Goal: Task Accomplishment & Management: Complete application form

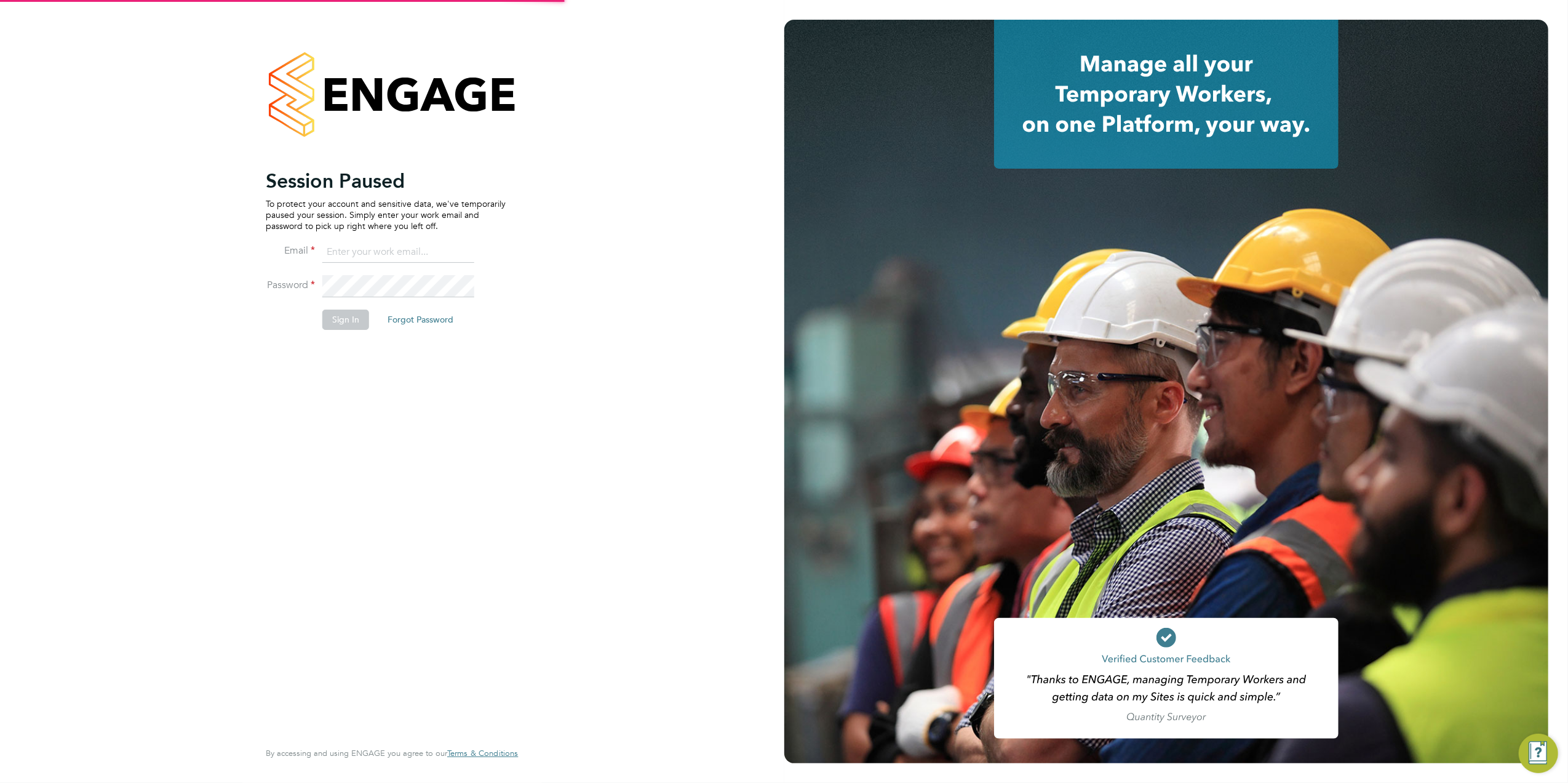
type input "tomnewton@itsconstruction.co.uk"
click at [352, 323] on button "Sign In" at bounding box center [346, 319] width 47 height 19
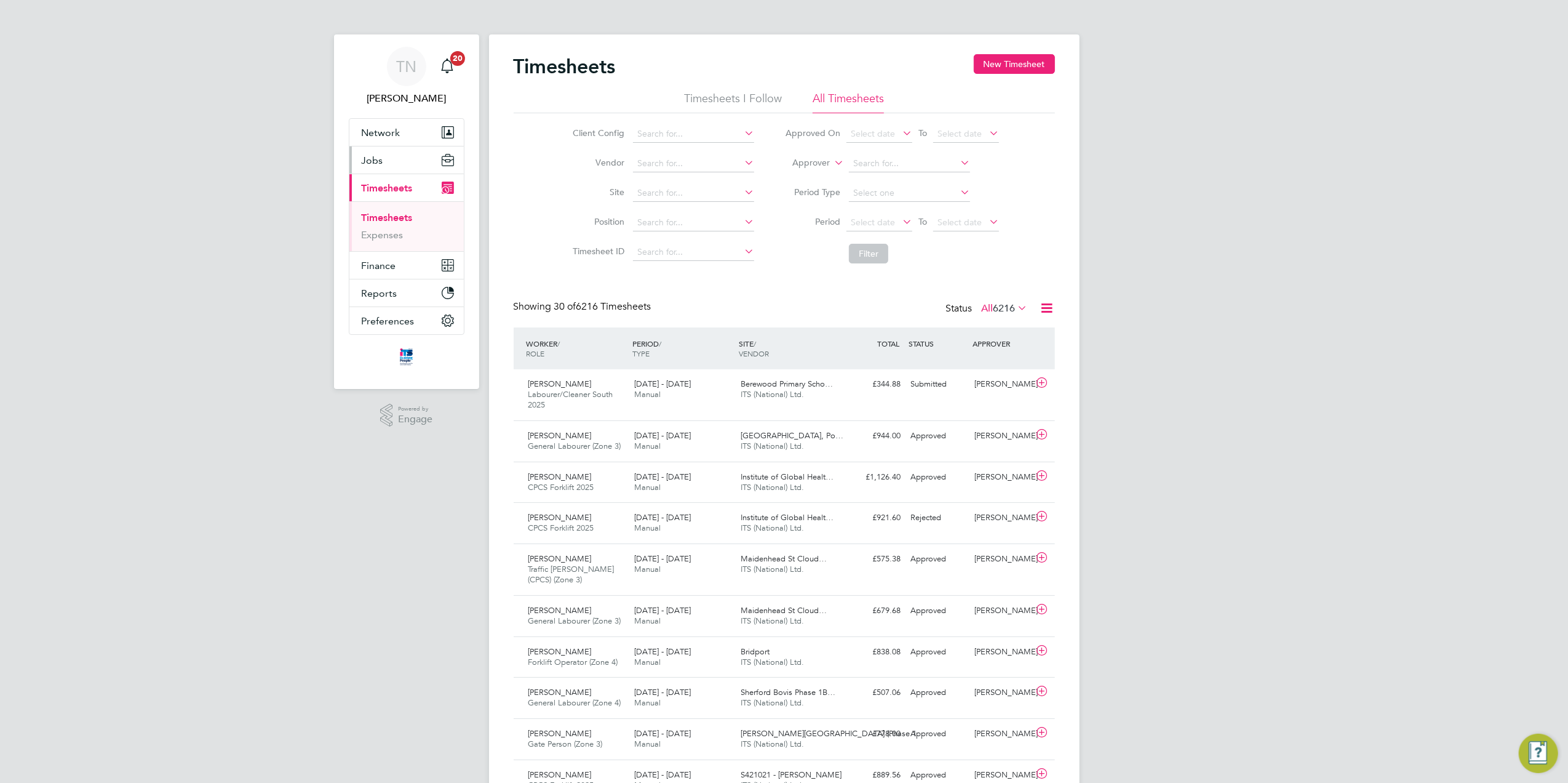
click at [382, 163] on span "Jobs" at bounding box center [372, 160] width 21 height 12
click at [389, 203] on link "Vacancies" at bounding box center [383, 207] width 43 height 12
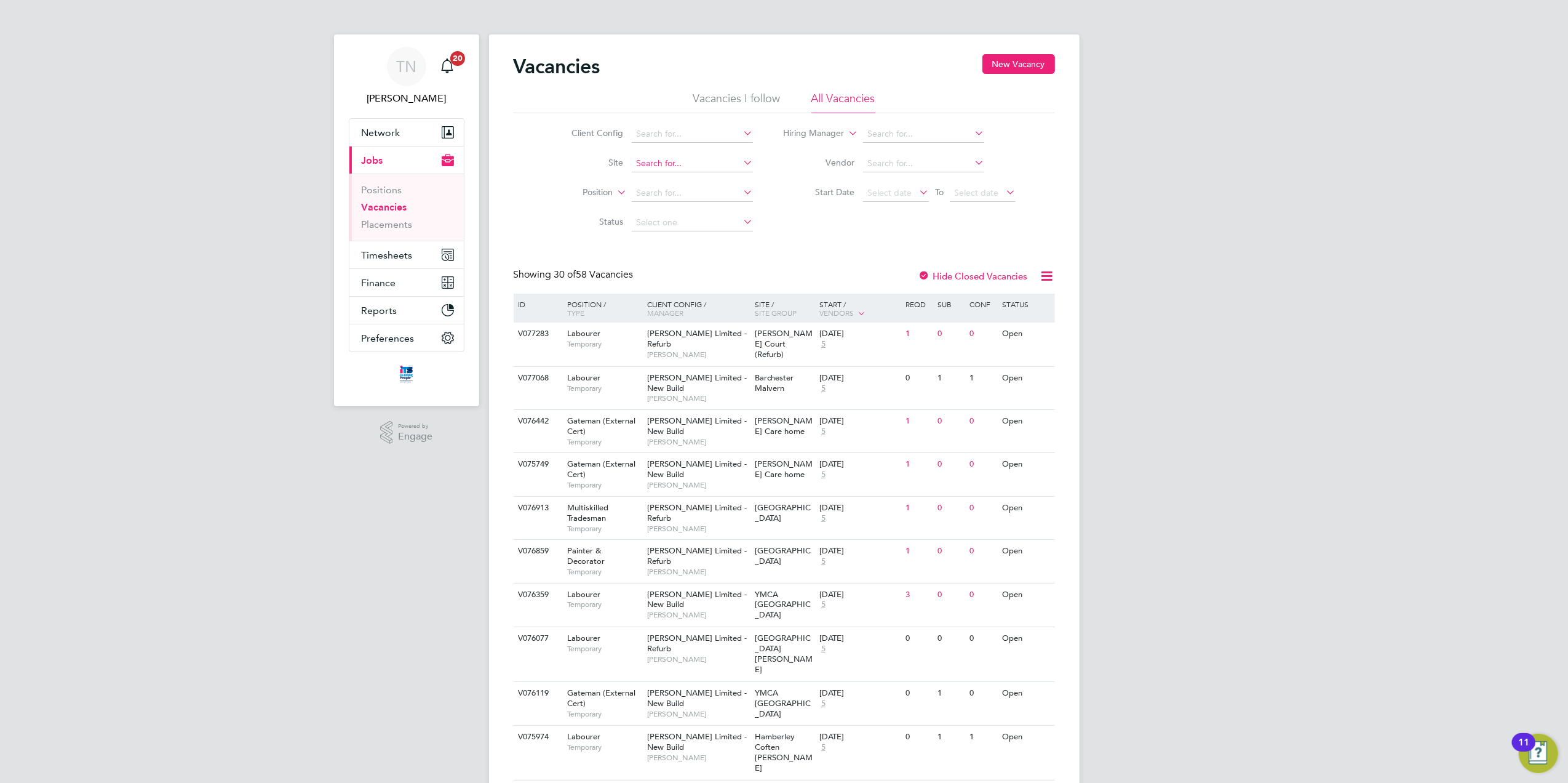
click at [655, 164] on input at bounding box center [692, 163] width 121 height 17
click at [672, 197] on li "[PERSON_NAME] Walk / Beac on Side" at bounding box center [709, 198] width 156 height 17
type input "[PERSON_NAME] Walk / Beacon Side"
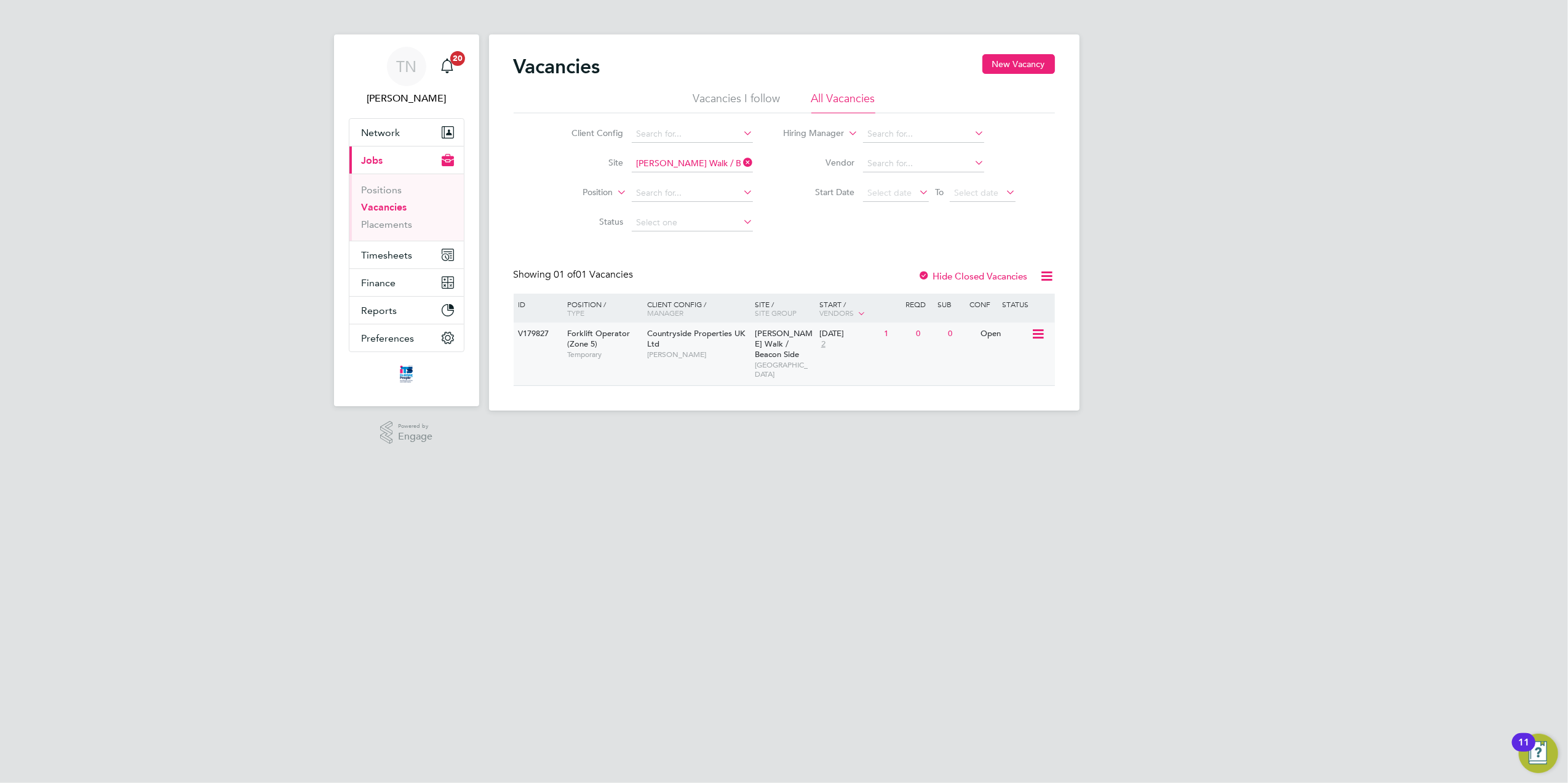
click at [1040, 334] on icon at bounding box center [1036, 334] width 12 height 15
click at [742, 258] on div "Vacancies New Vacancy Vacancies I follow All Vacancies Client Config Site [PERS…" at bounding box center [784, 220] width 541 height 332
click at [387, 223] on link "Placements" at bounding box center [387, 224] width 51 height 12
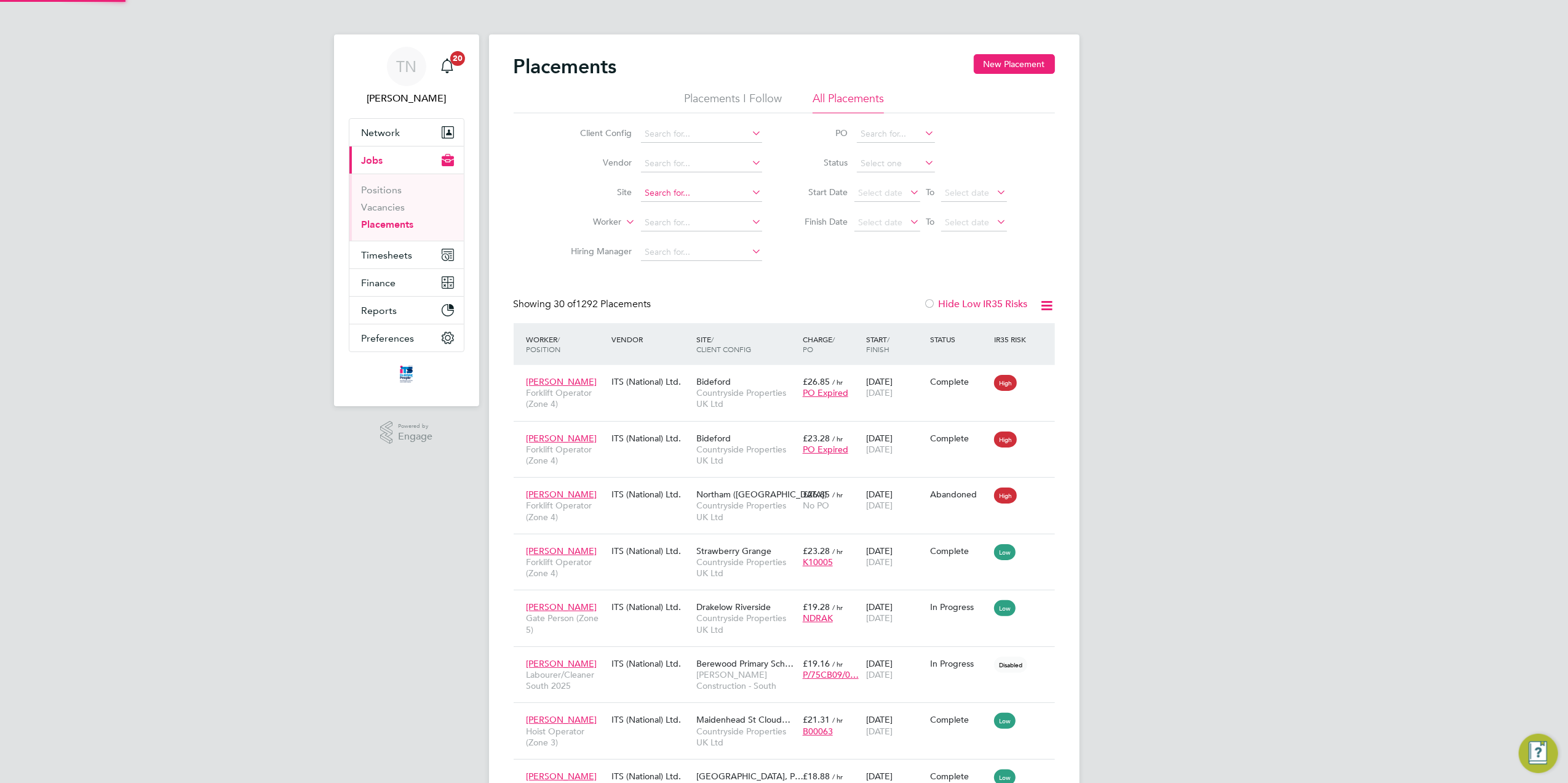
click at [651, 193] on input at bounding box center [701, 193] width 121 height 17
click at [699, 218] on li "[PERSON_NAME] Walk / Beac on Side" at bounding box center [717, 227] width 156 height 17
type input "[PERSON_NAME] Walk / Beacon Side"
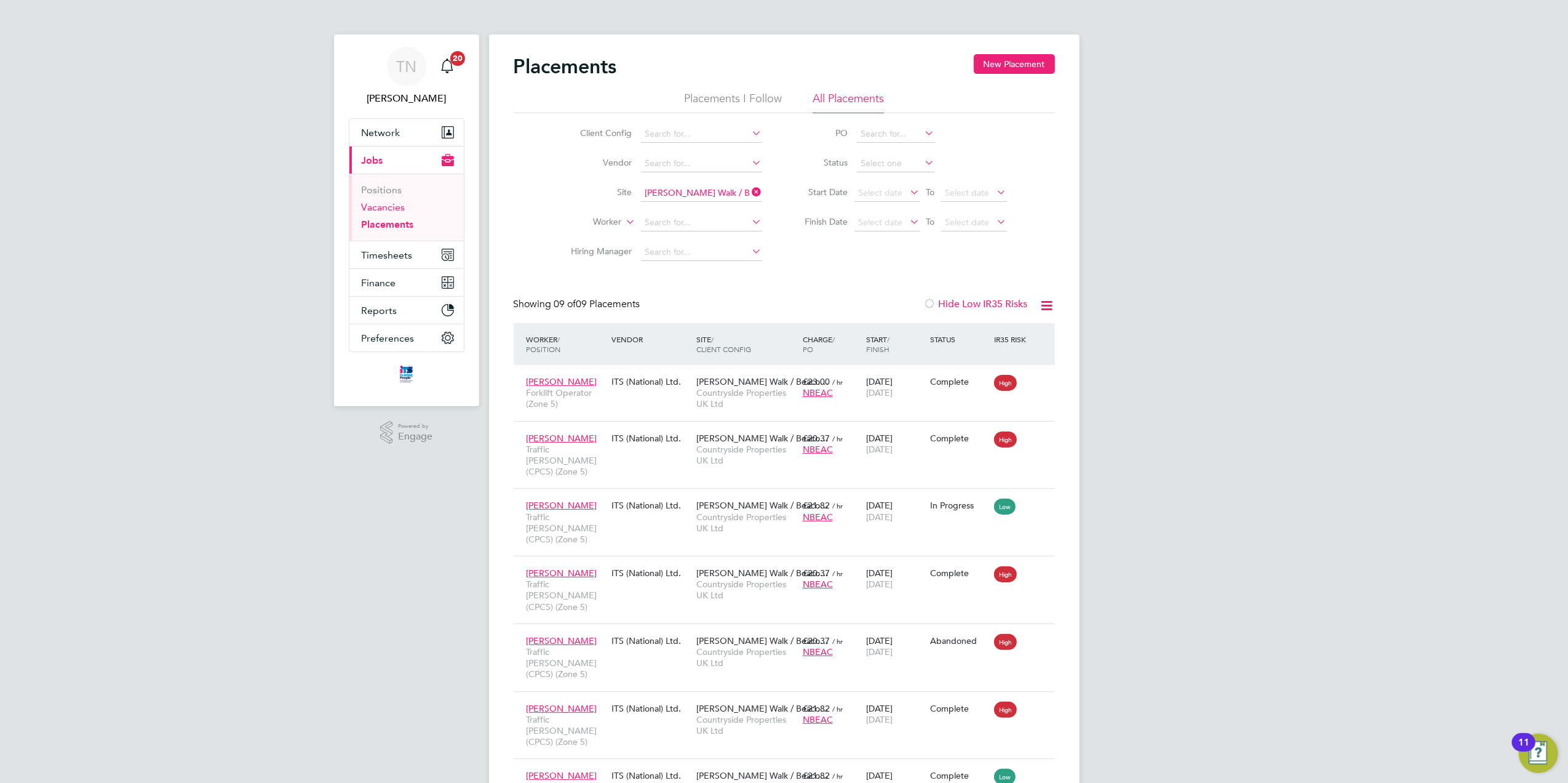
click at [372, 208] on link "Vacancies" at bounding box center [383, 207] width 43 height 12
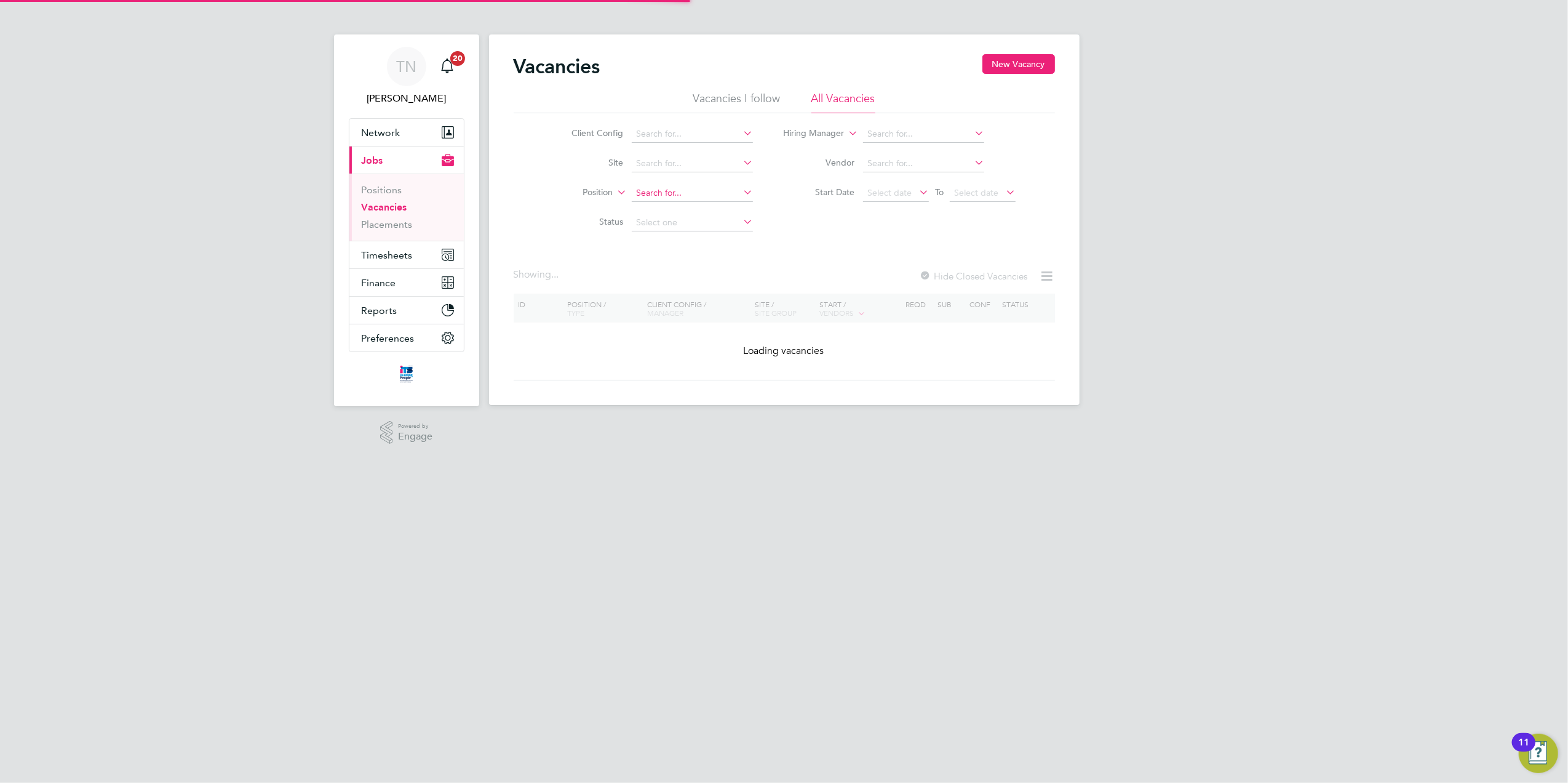
click at [711, 195] on input at bounding box center [692, 193] width 121 height 17
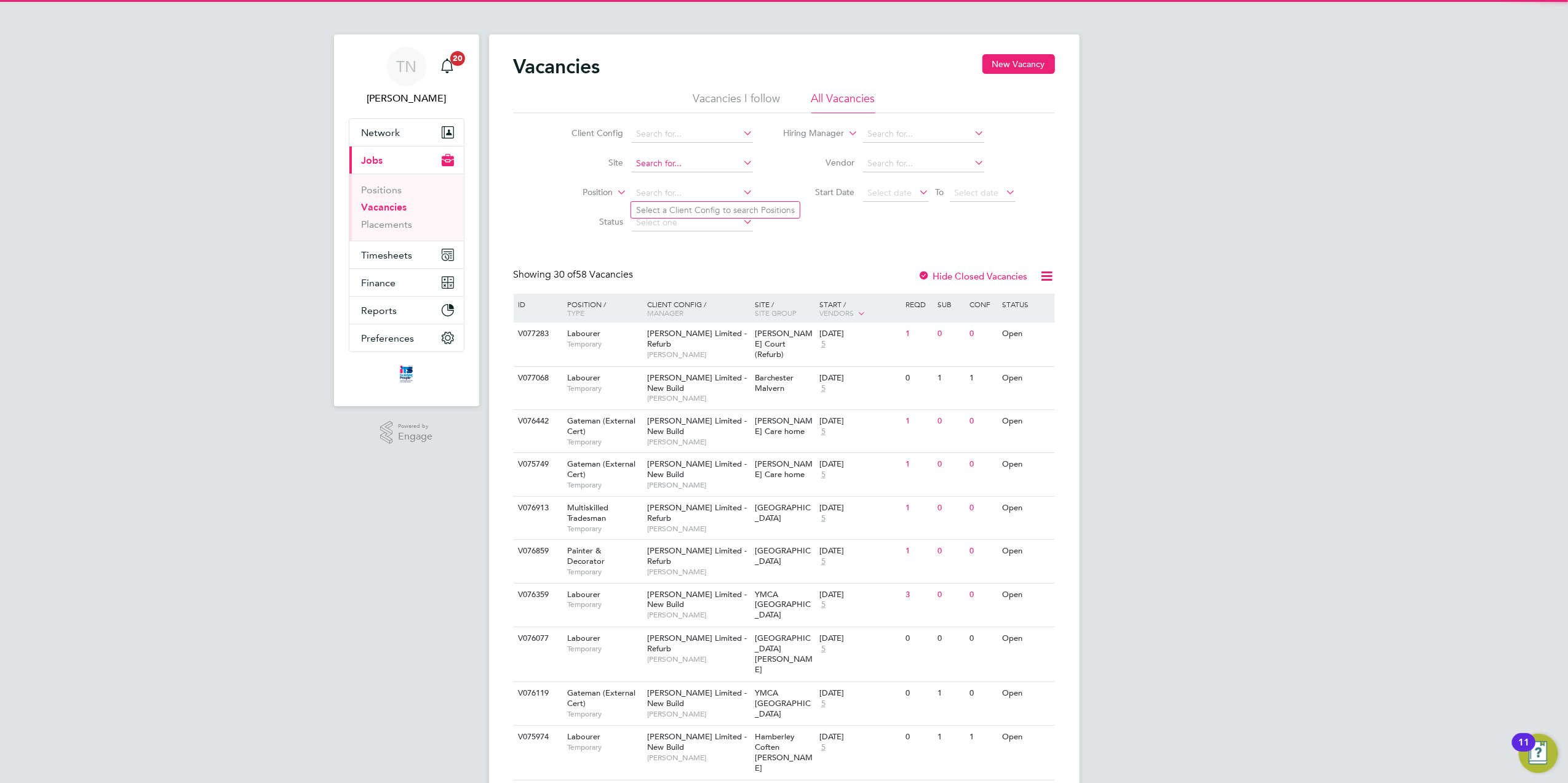
click at [669, 167] on input at bounding box center [692, 163] width 121 height 17
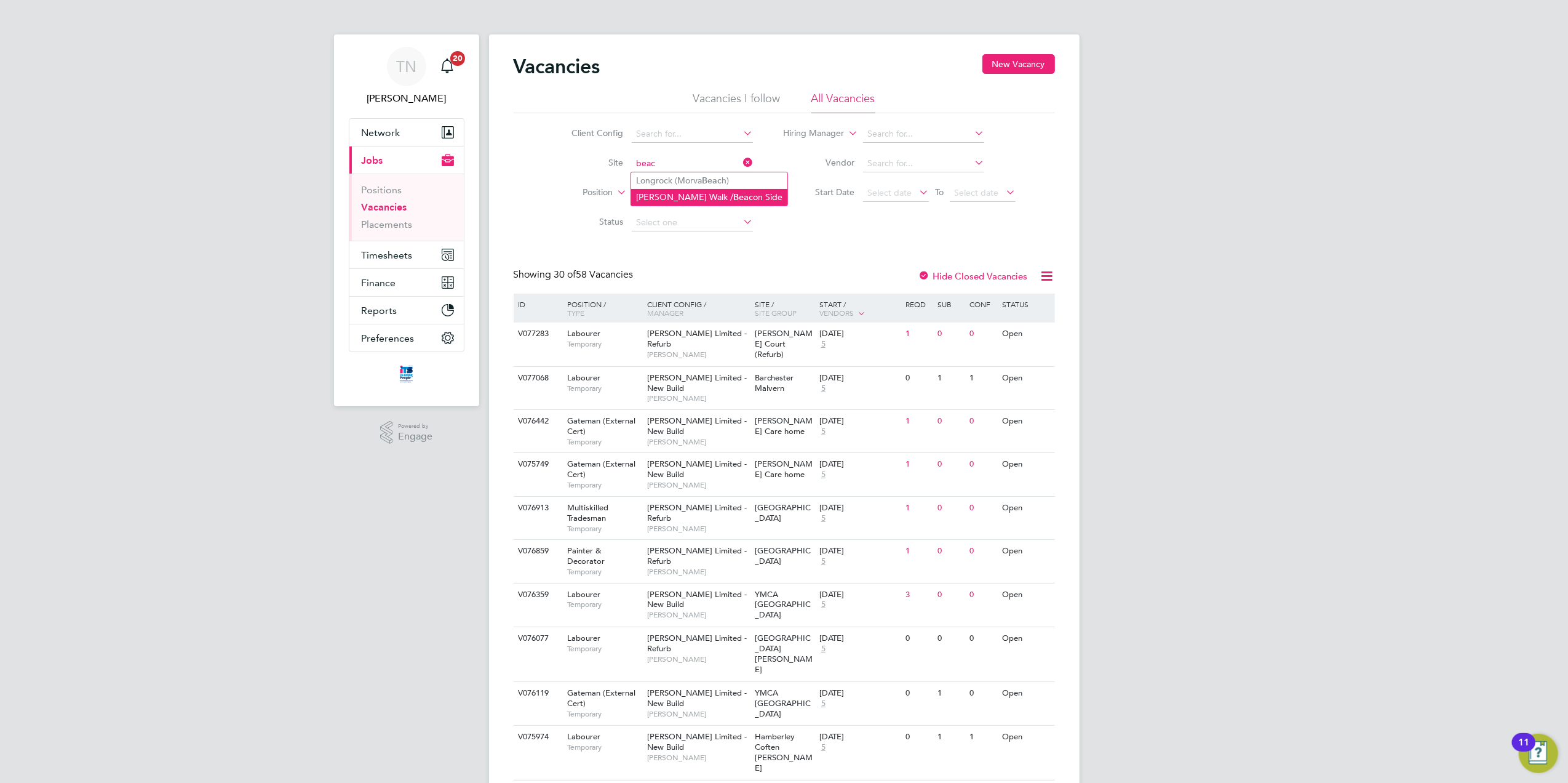
click at [680, 194] on li "[PERSON_NAME] Walk / Beac on Side" at bounding box center [709, 198] width 156 height 17
type input "[PERSON_NAME] Walk / Beacon Side"
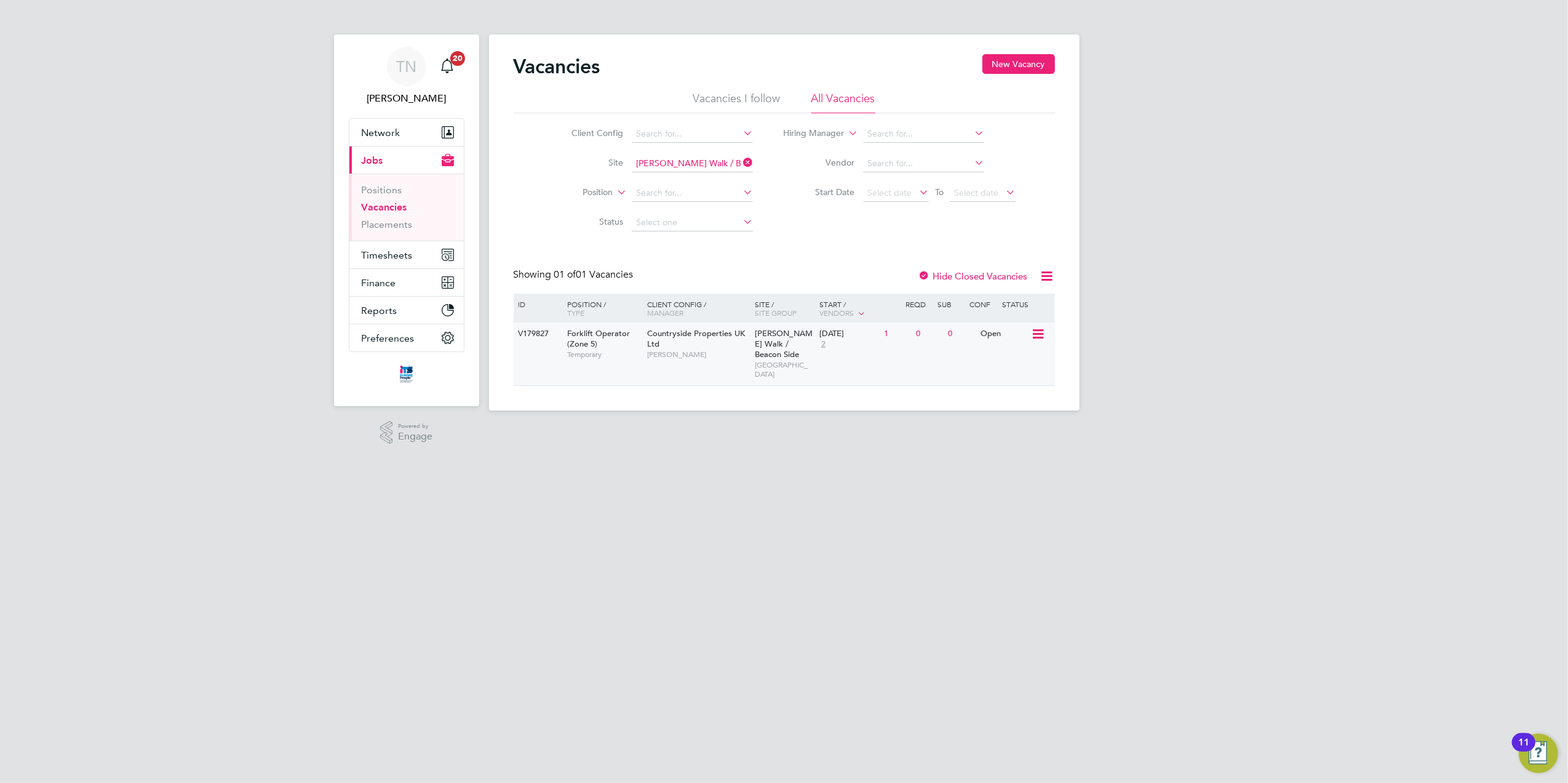
click at [1035, 337] on icon at bounding box center [1036, 334] width 12 height 15
click at [996, 359] on li "View Details" at bounding box center [1008, 362] width 71 height 17
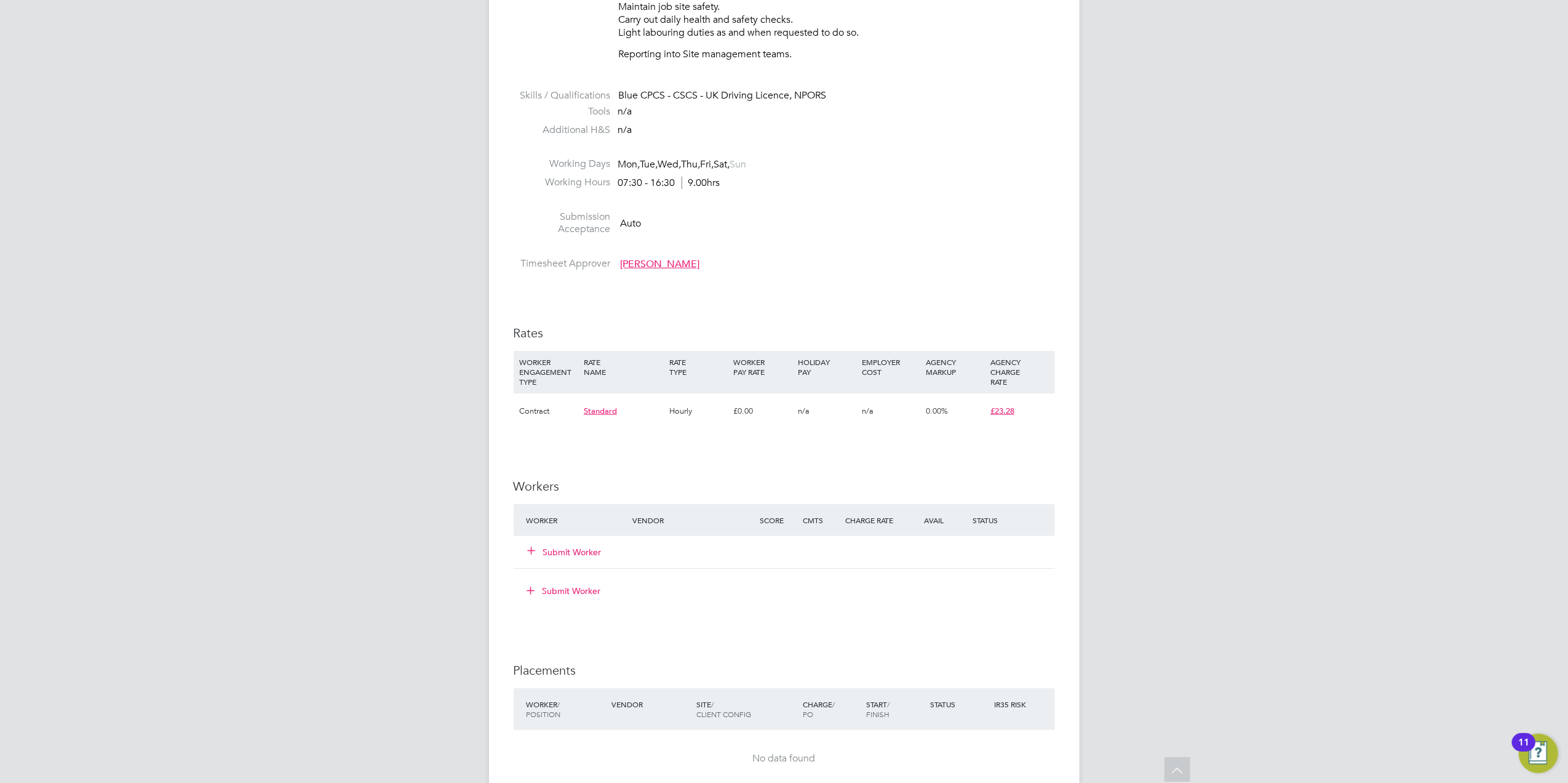
scroll to position [592, 0]
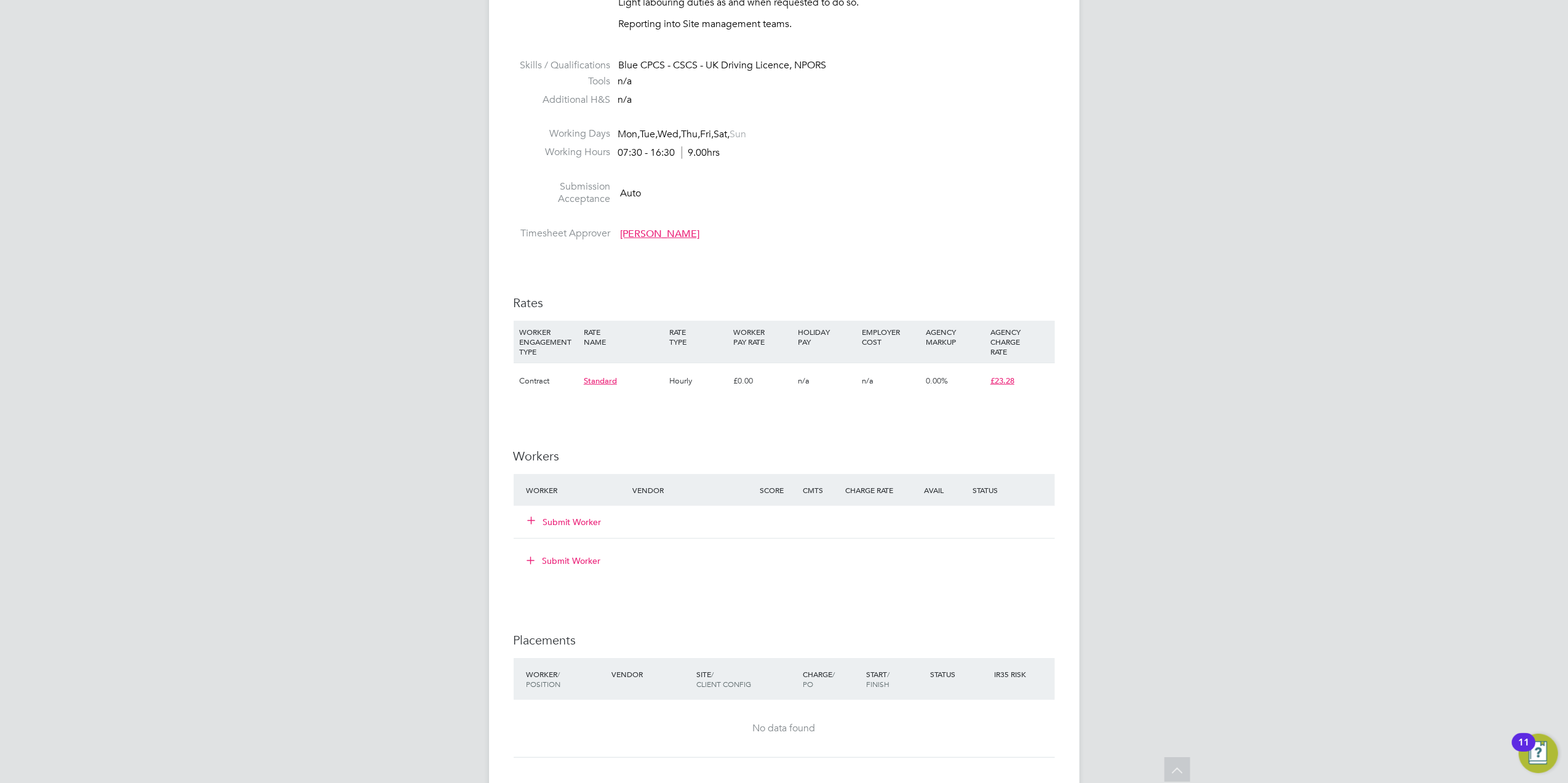
click at [560, 530] on div "Submit Worker" at bounding box center [587, 522] width 128 height 22
click at [561, 523] on button "Submit Worker" at bounding box center [565, 521] width 74 height 12
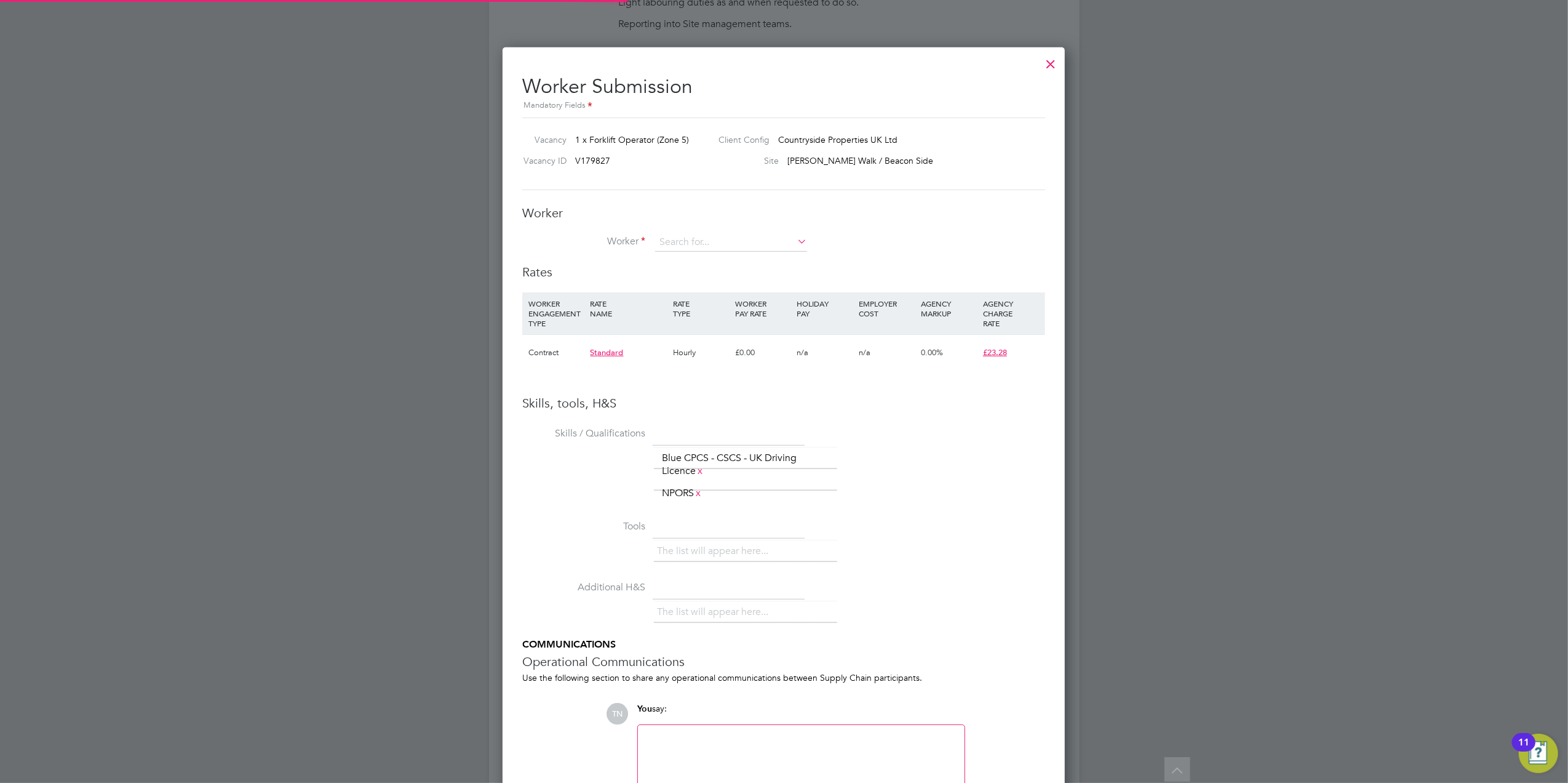
scroll to position [37, 82]
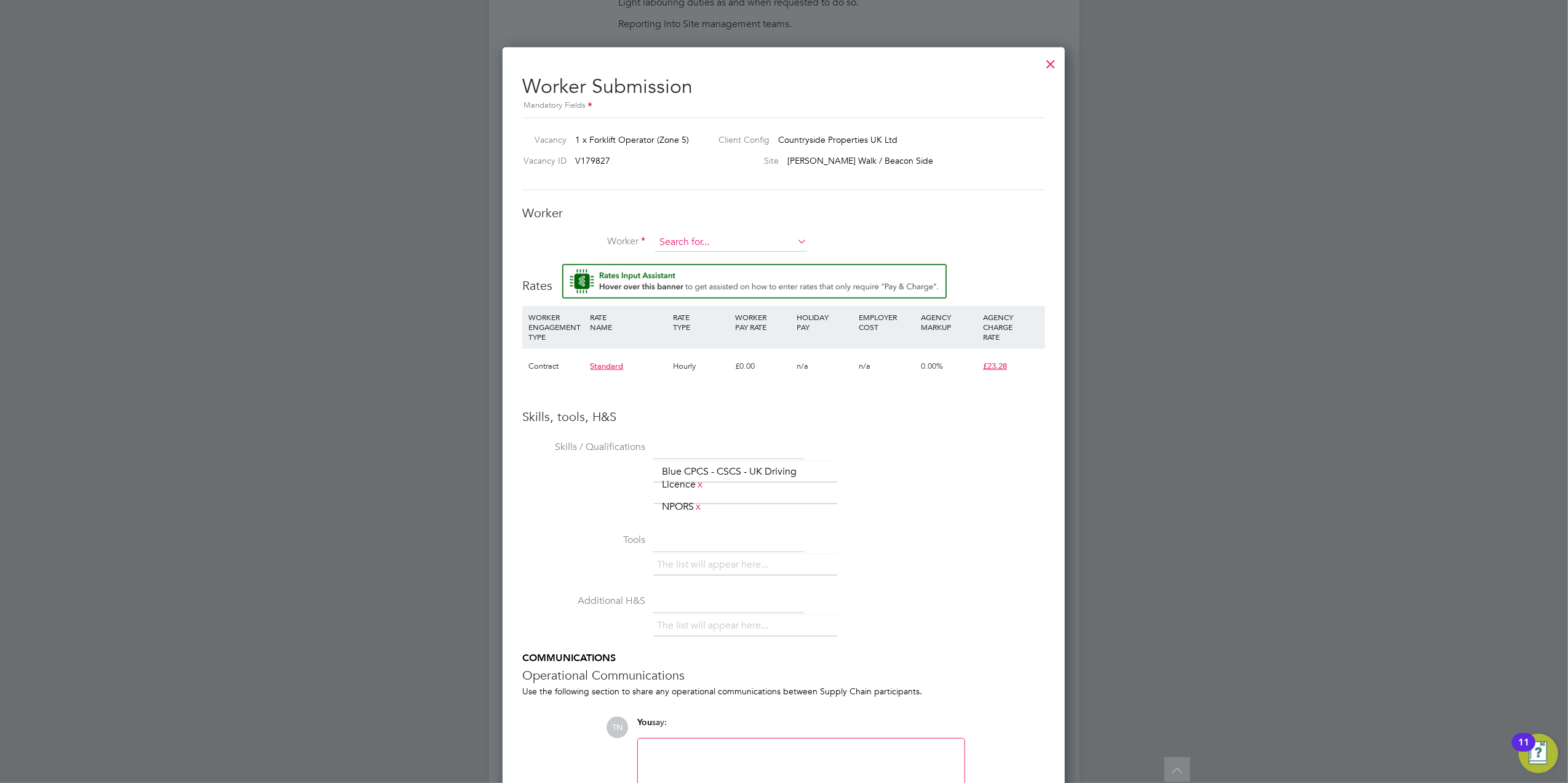
click at [741, 240] on input at bounding box center [731, 242] width 152 height 19
click at [739, 256] on li "John Kenny ( JohnK )" at bounding box center [731, 260] width 153 height 17
type input "John Kenny (JohnK)"
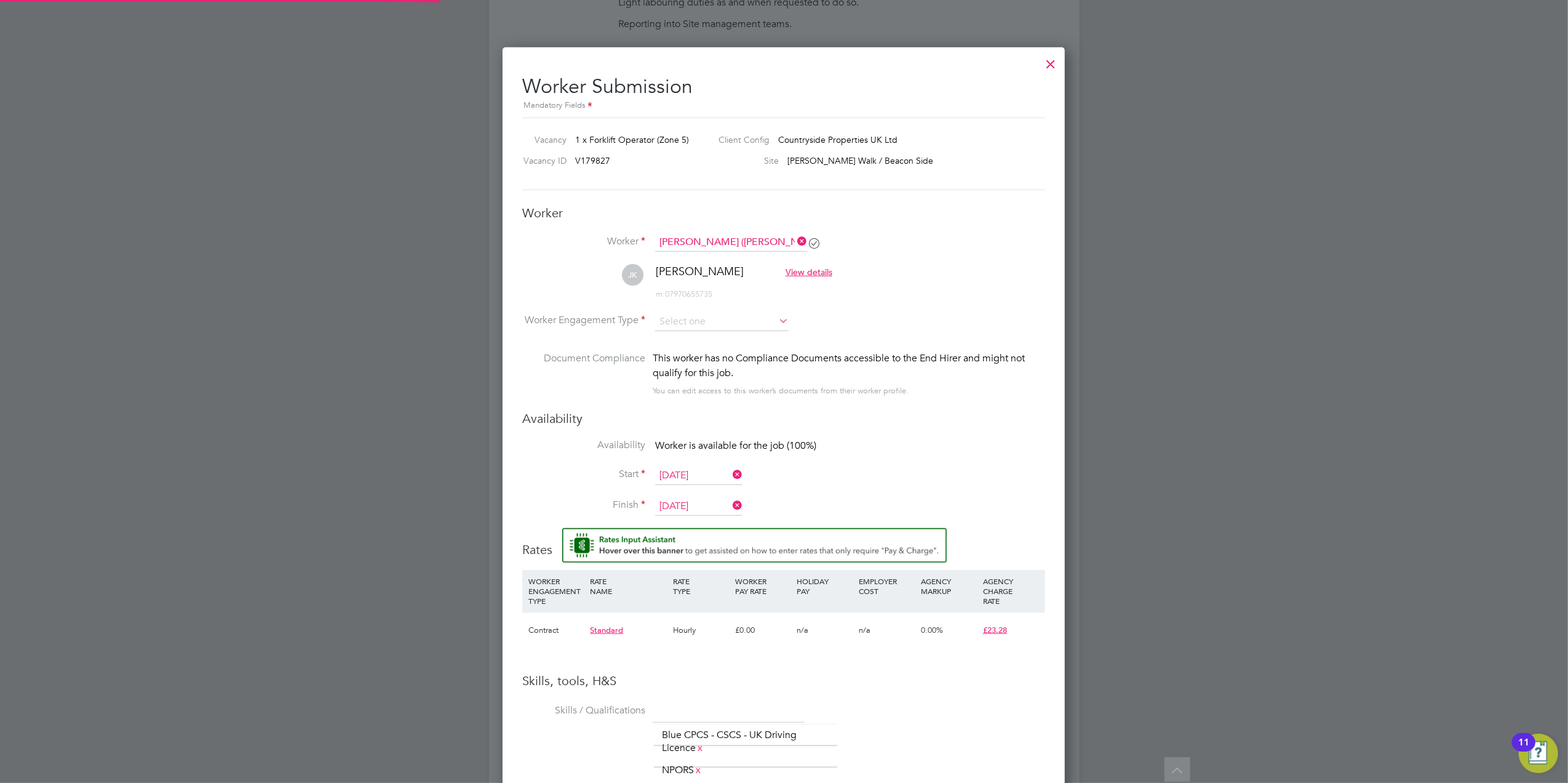
scroll to position [1087, 563]
click at [679, 320] on input at bounding box center [722, 322] width 133 height 19
click at [688, 341] on li "Contract" at bounding box center [722, 337] width 135 height 16
type input "Contract"
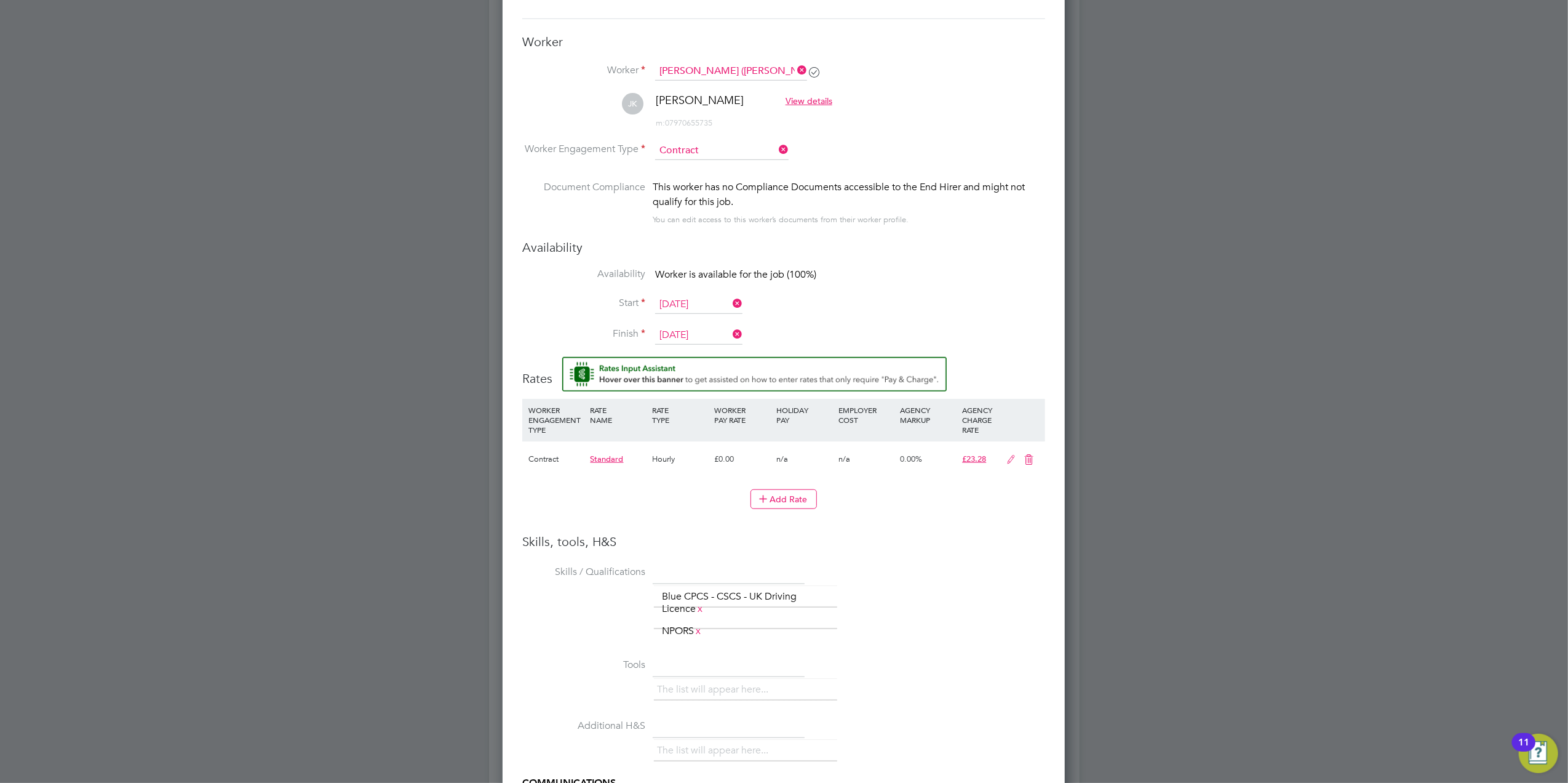
click at [974, 519] on li "Add Rate" at bounding box center [784, 505] width 523 height 32
click at [759, 500] on icon at bounding box center [763, 498] width 9 height 9
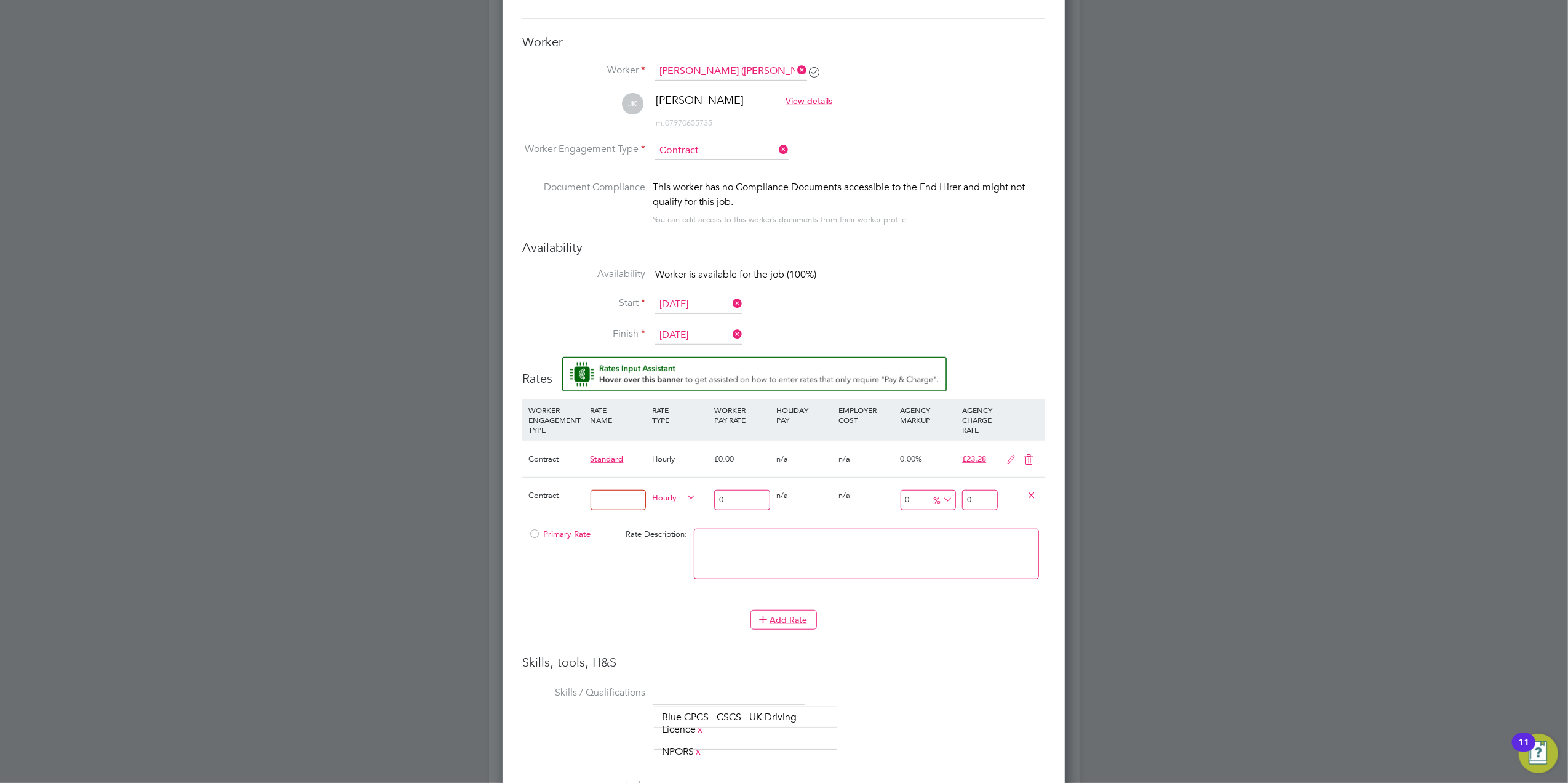
click at [613, 499] on input at bounding box center [618, 499] width 56 height 20
type input "Basic"
click at [537, 537] on div at bounding box center [534, 538] width 12 height 9
click at [736, 505] on input "0" at bounding box center [742, 499] width 56 height 20
click at [651, 569] on div "Primary Rate Rate Description:" at bounding box center [784, 560] width 523 height 75
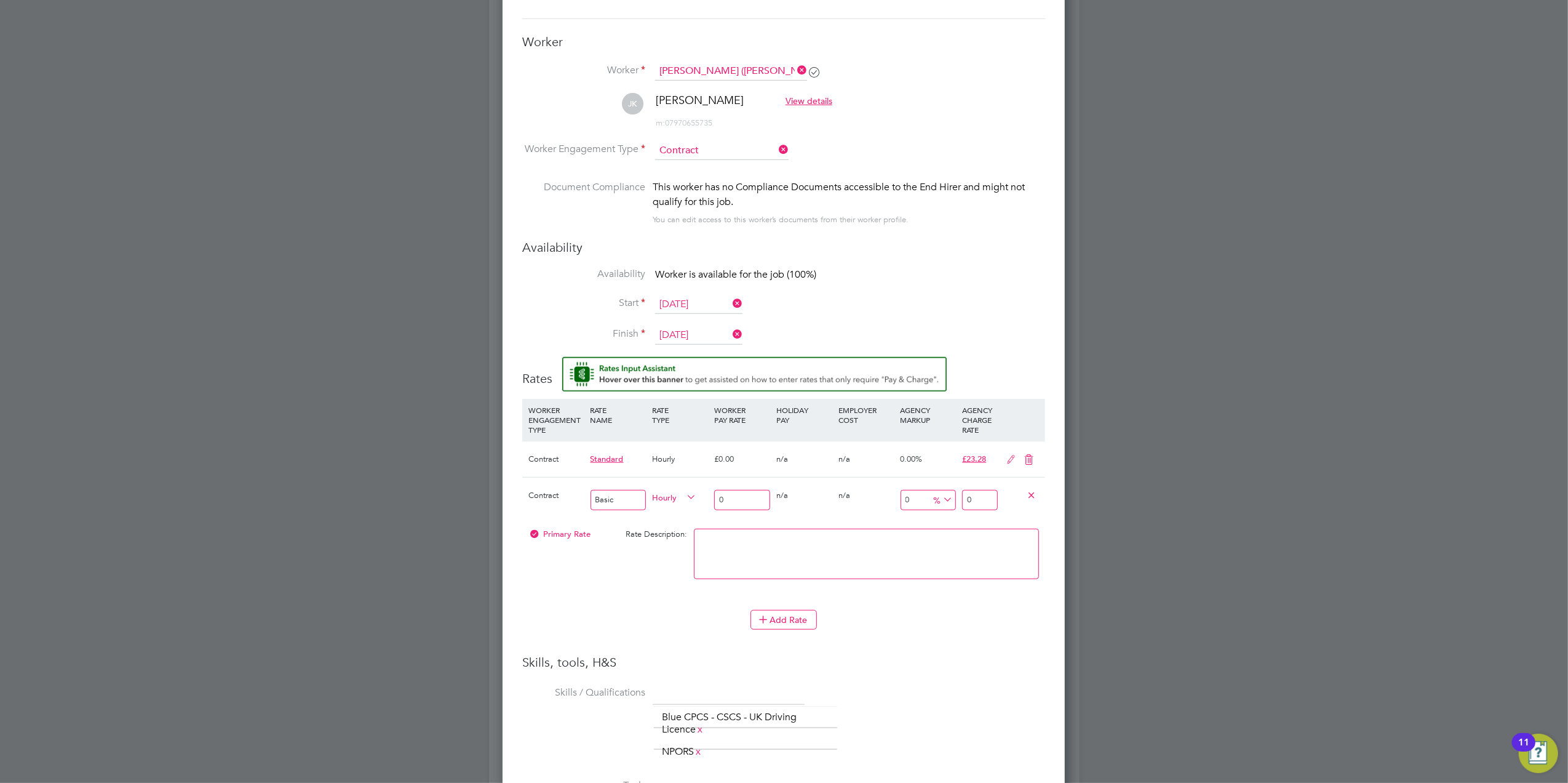
click at [726, 506] on input "0" at bounding box center [742, 499] width 56 height 20
type input "1"
type input "19"
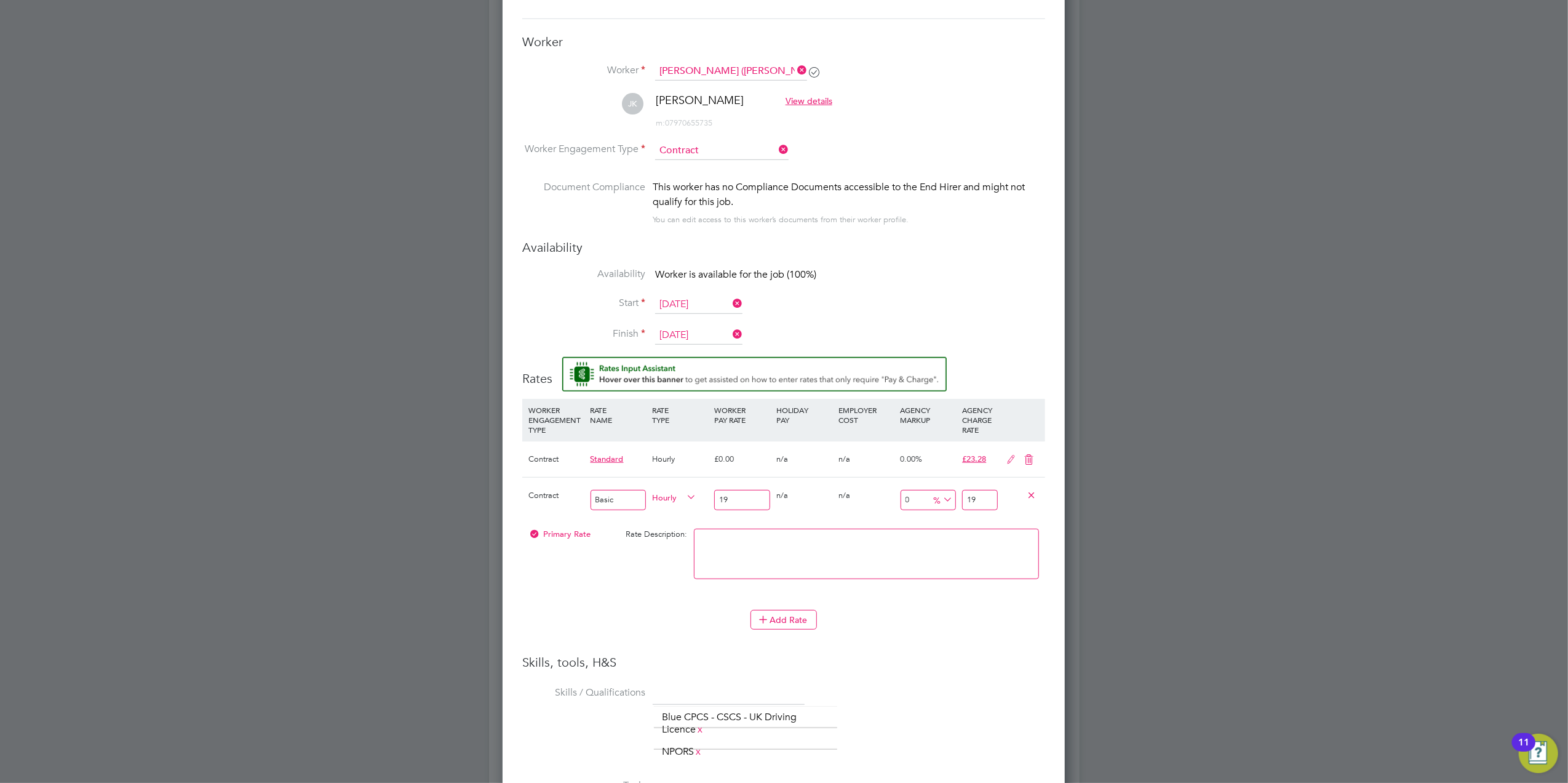
type input "19.5"
type input "19.50"
drag, startPoint x: 739, startPoint y: 500, endPoint x: 704, endPoint y: 505, distance: 35.4
click at [704, 505] on div "Contract Basic Hourly 19.50 0 n/a 0 n/a 0 0 % 19.5" at bounding box center [784, 499] width 523 height 45
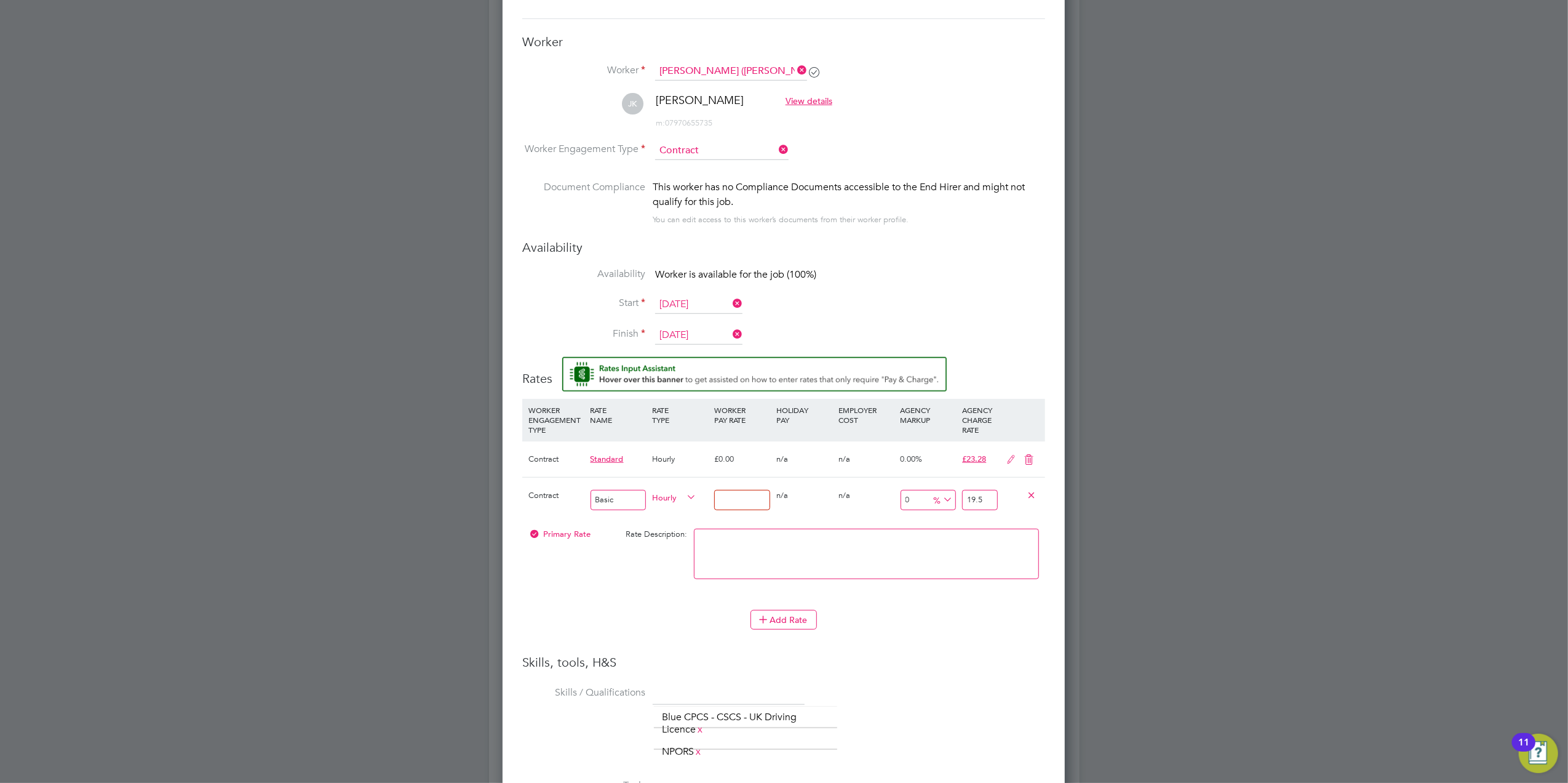
type input "0"
click at [658, 570] on div "Primary Rate Rate Description:" at bounding box center [784, 560] width 523 height 75
click at [734, 494] on input "0" at bounding box center [742, 499] width 56 height 20
type input "1"
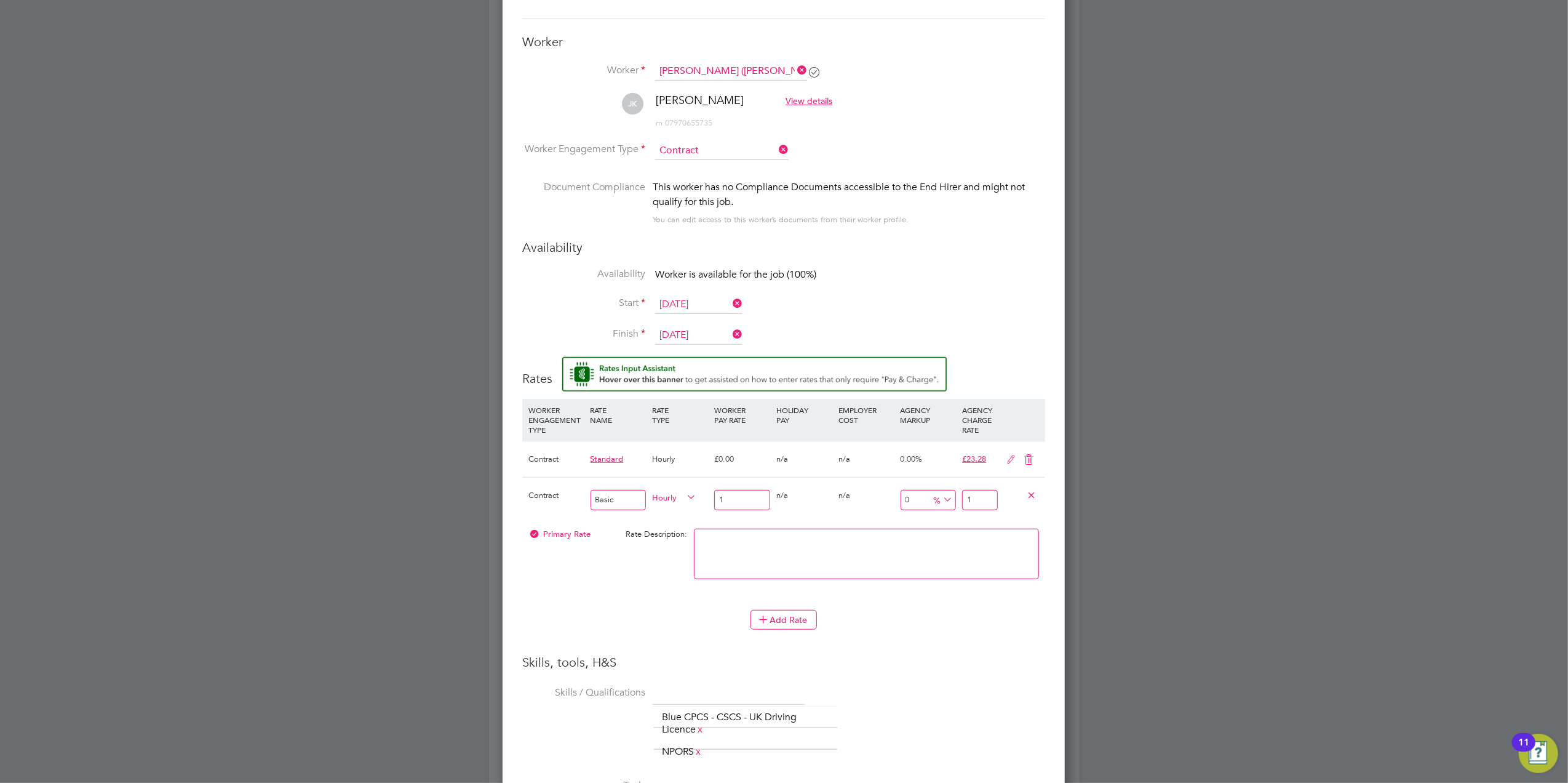
type input "19"
type input "-89.47368421052632"
type input "2"
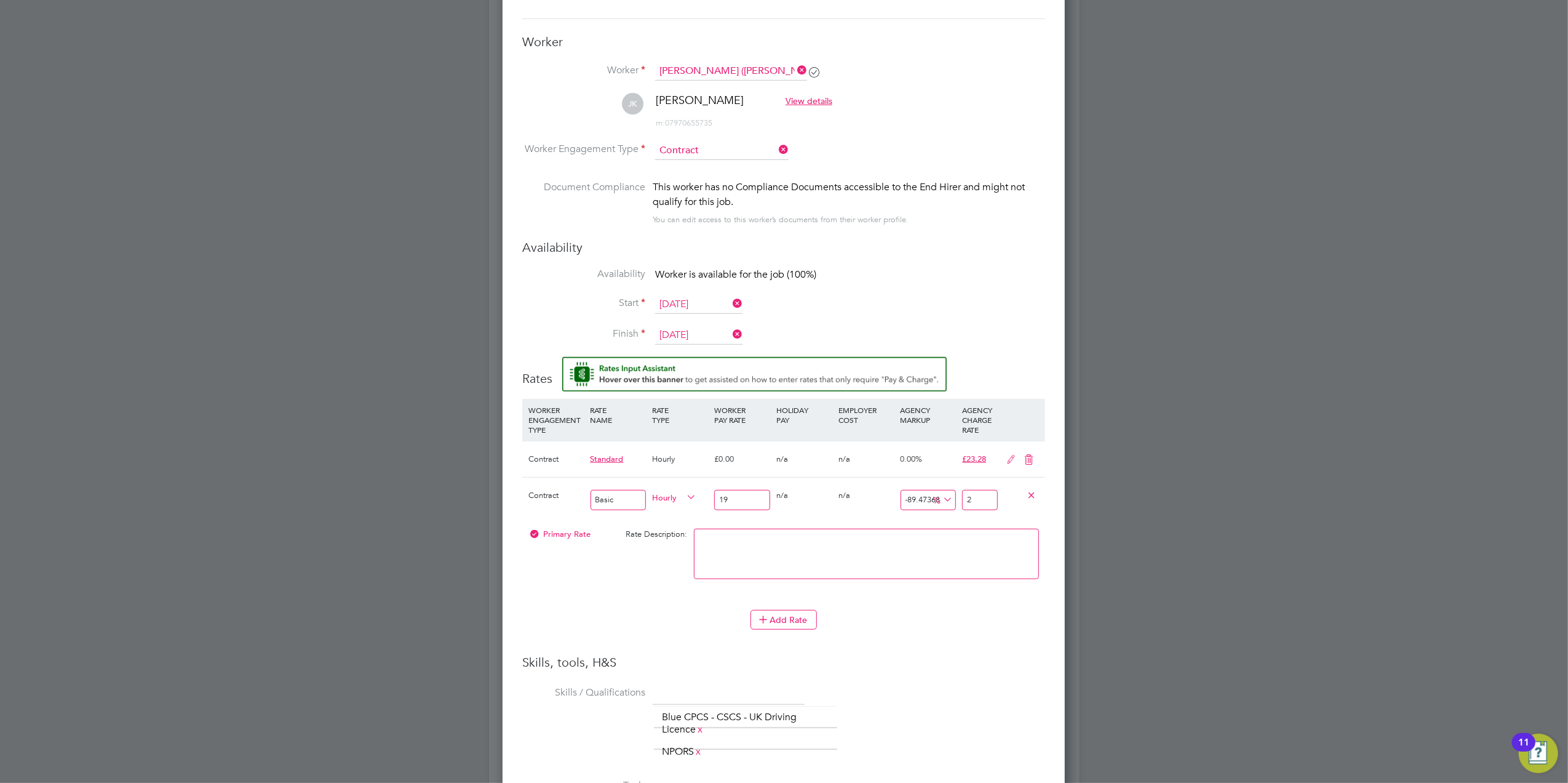
type input "21.05263157894737"
type input "23"
type input "-89.47368421052632"
type input "2"
type input "21.05263157894737"
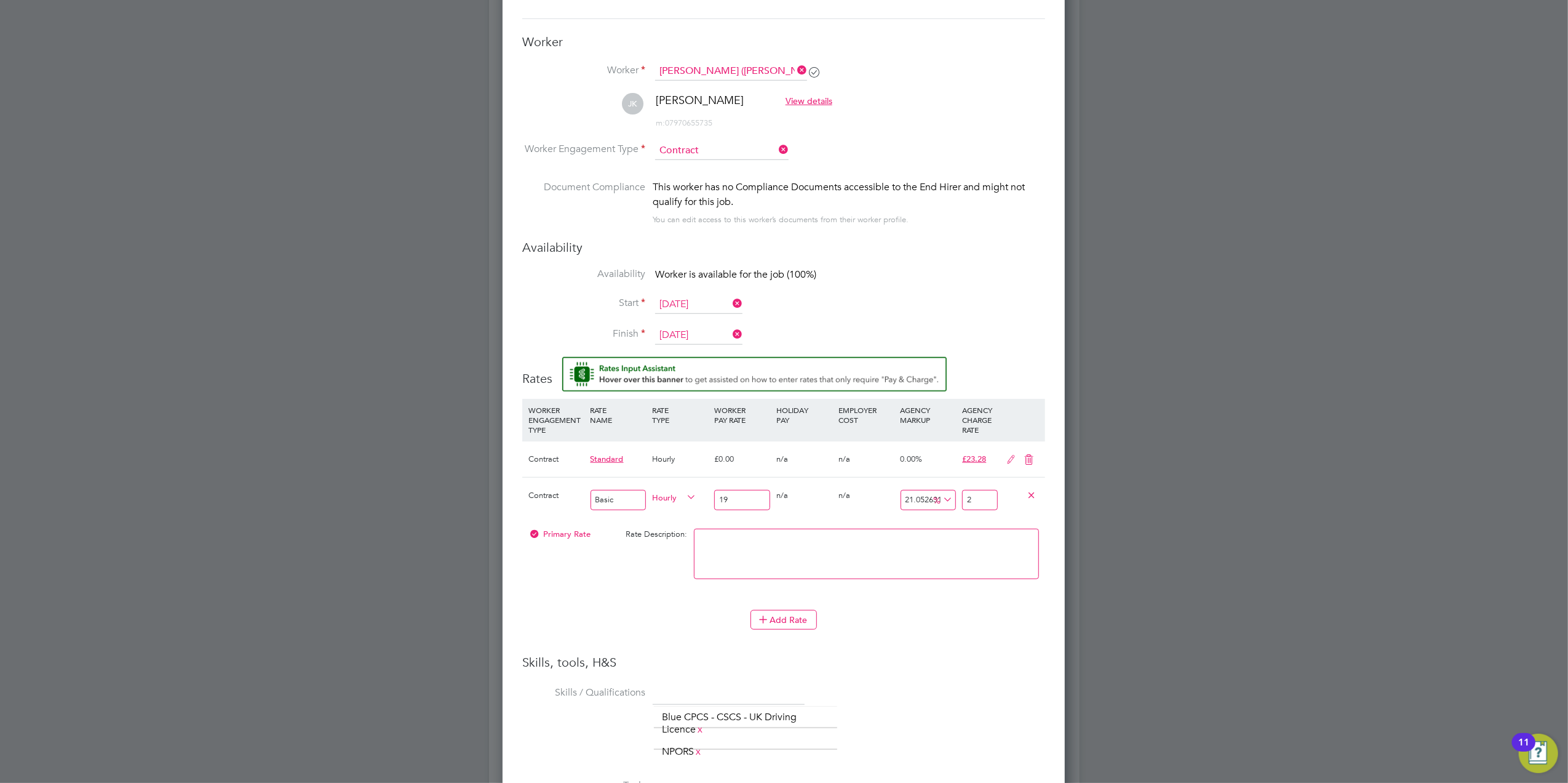
type input "23"
type input "22.105263157894736"
type input "23.2"
type input "22.526315789473685"
type input "23.28"
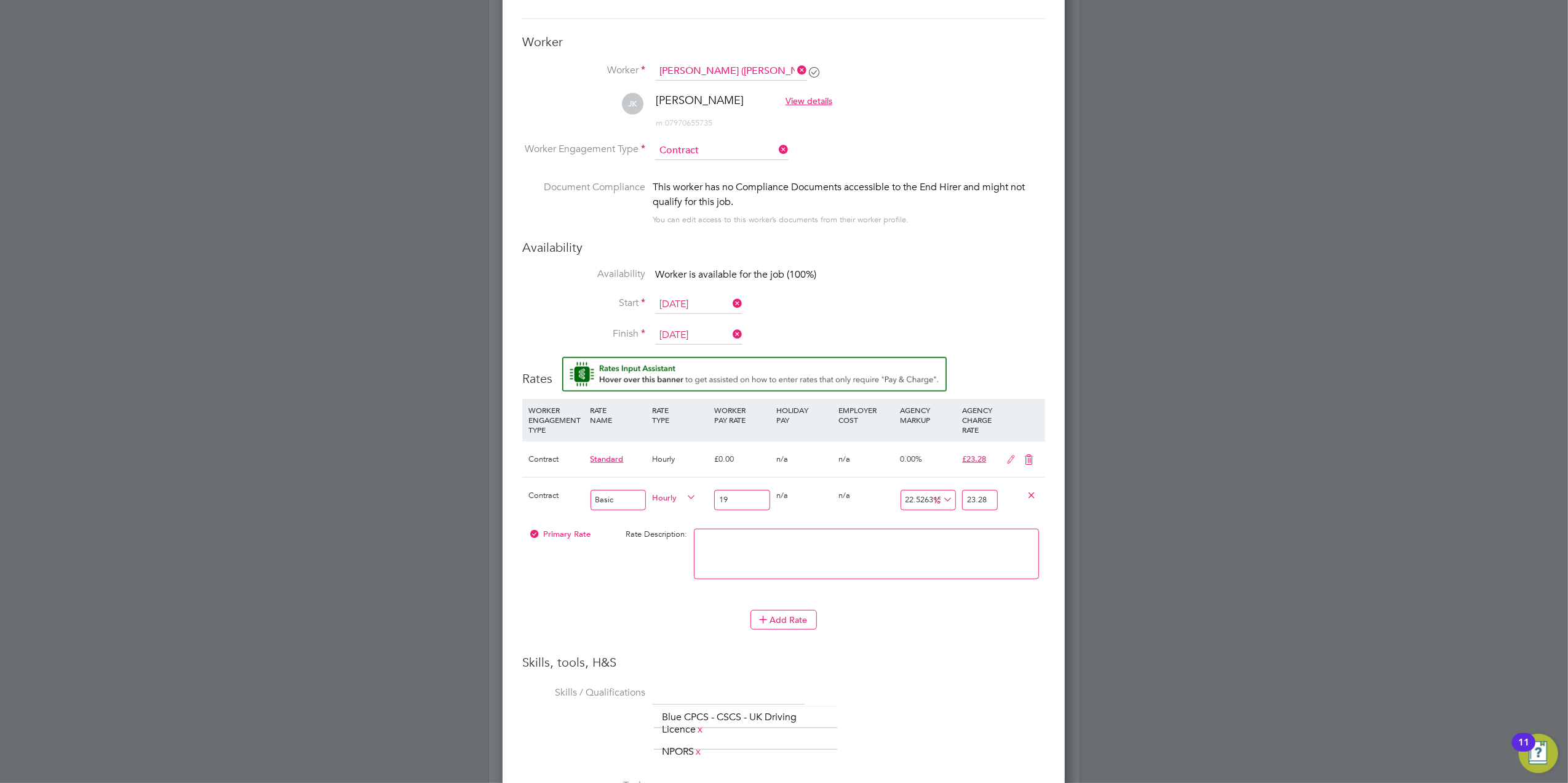
click at [646, 591] on div "Primary Rate Rate Description:" at bounding box center [784, 560] width 523 height 75
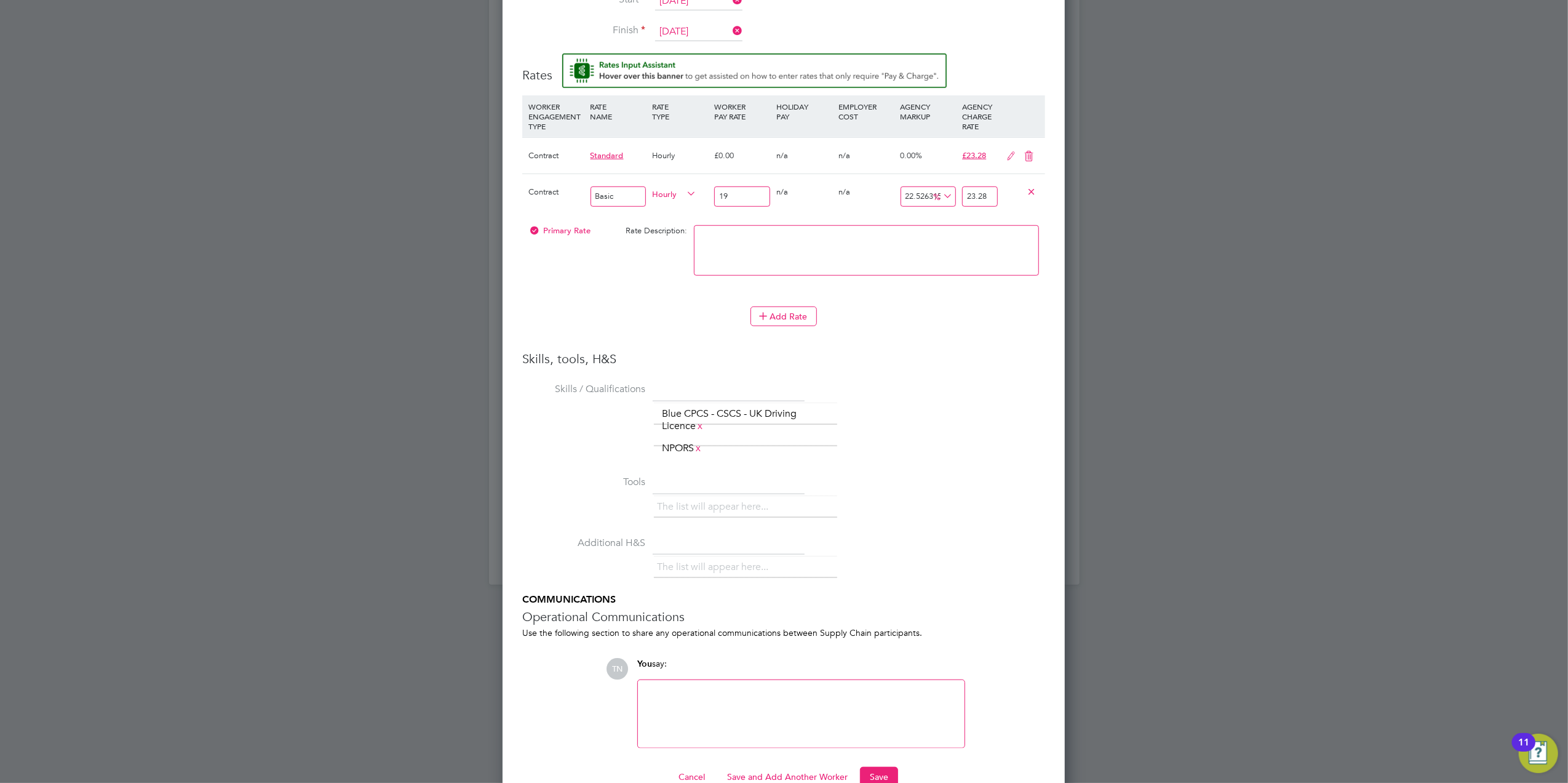
scroll to position [1098, 0]
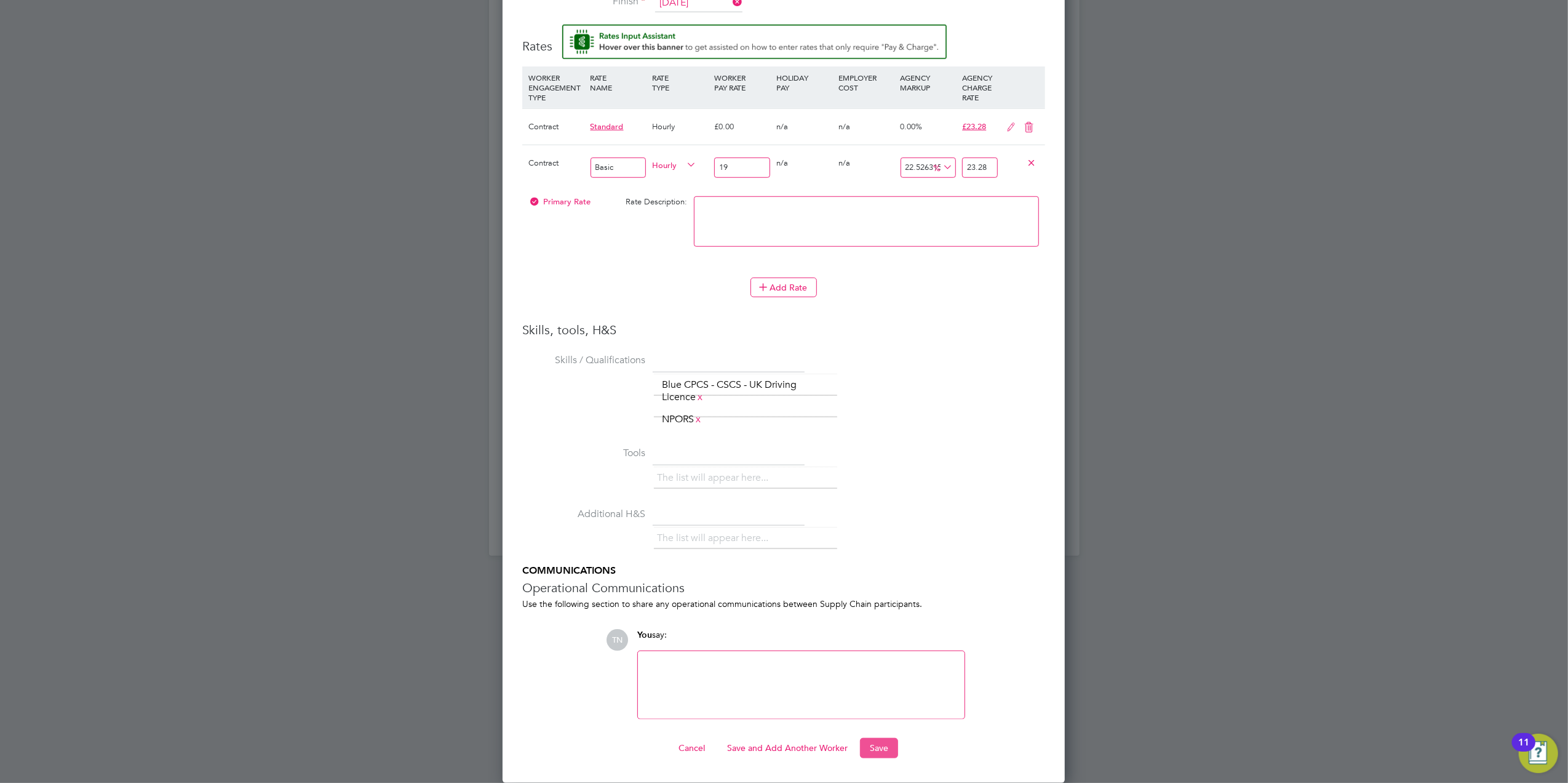
click at [876, 747] on button "Save" at bounding box center [879, 747] width 38 height 19
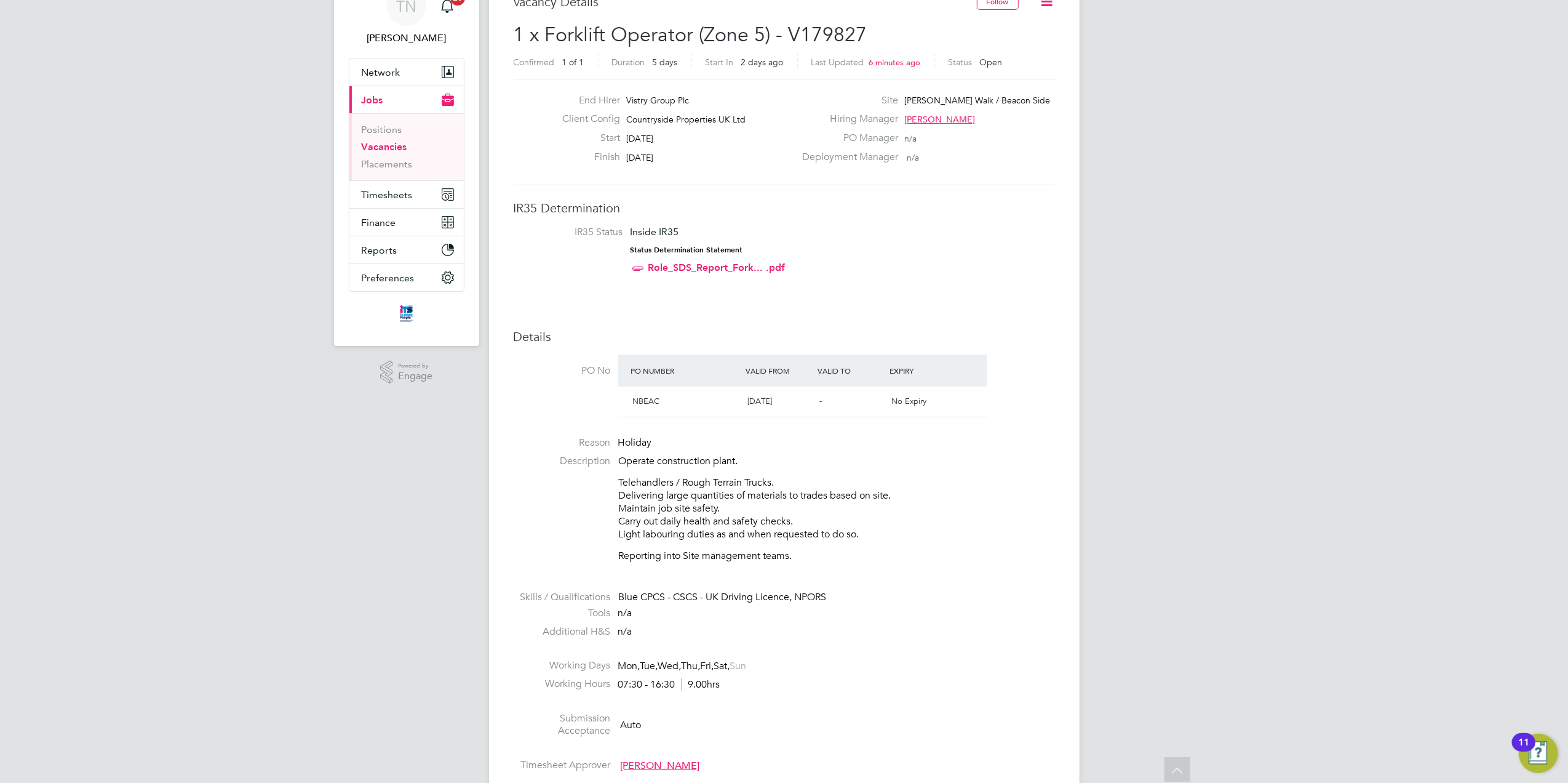
scroll to position [0, 0]
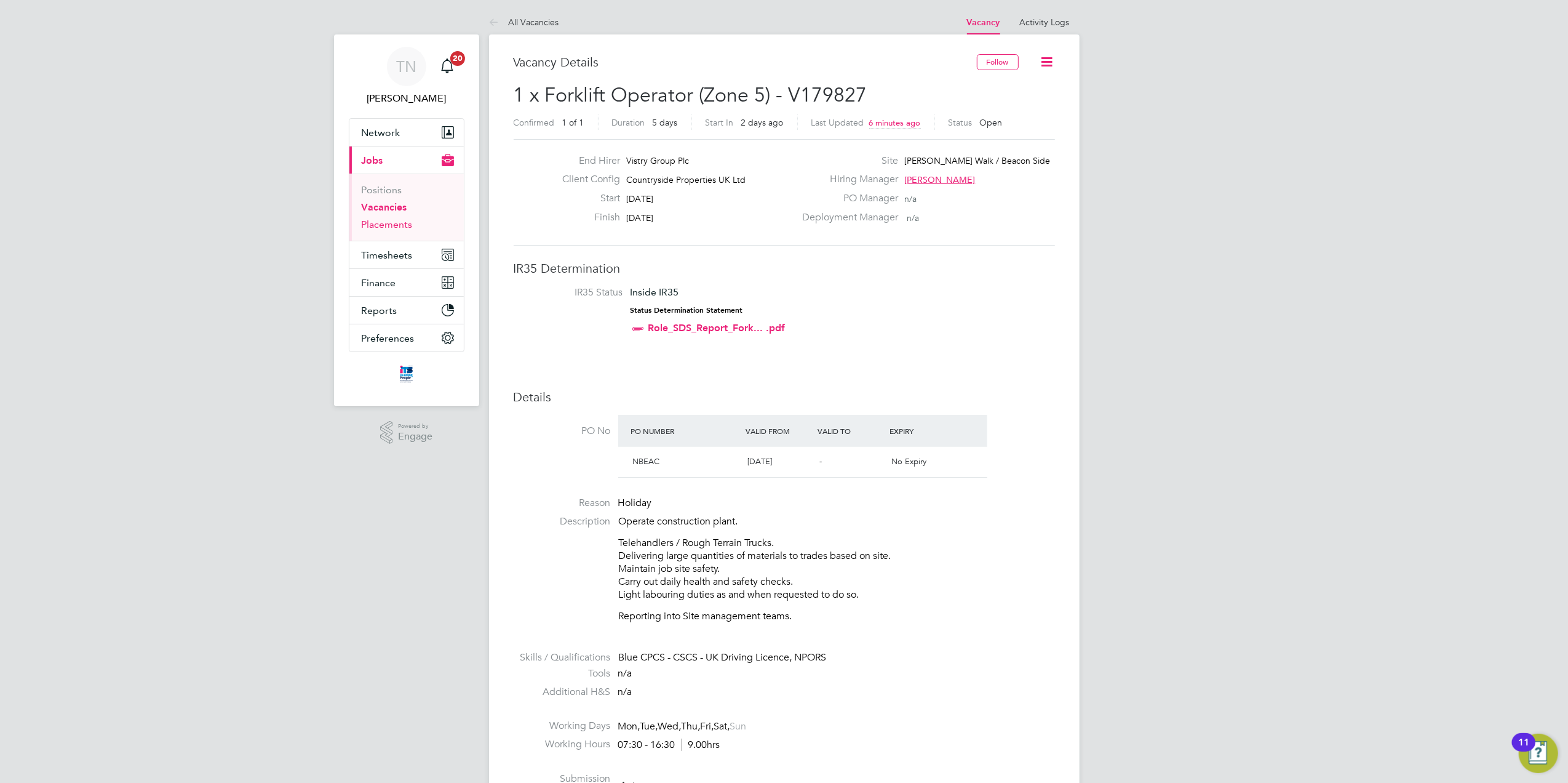
click at [385, 220] on link "Placements" at bounding box center [387, 224] width 51 height 12
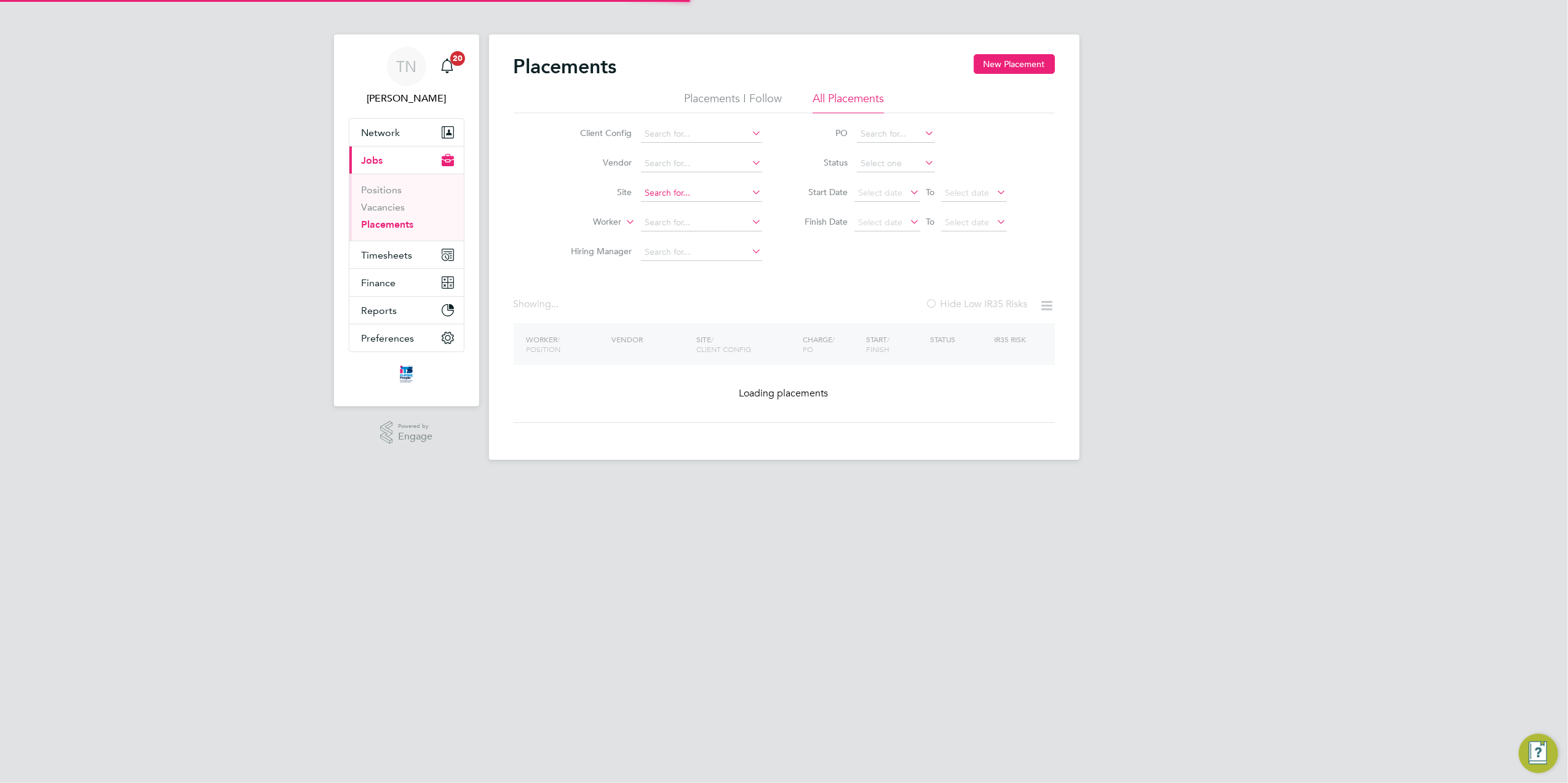
click at [674, 192] on input at bounding box center [701, 193] width 121 height 17
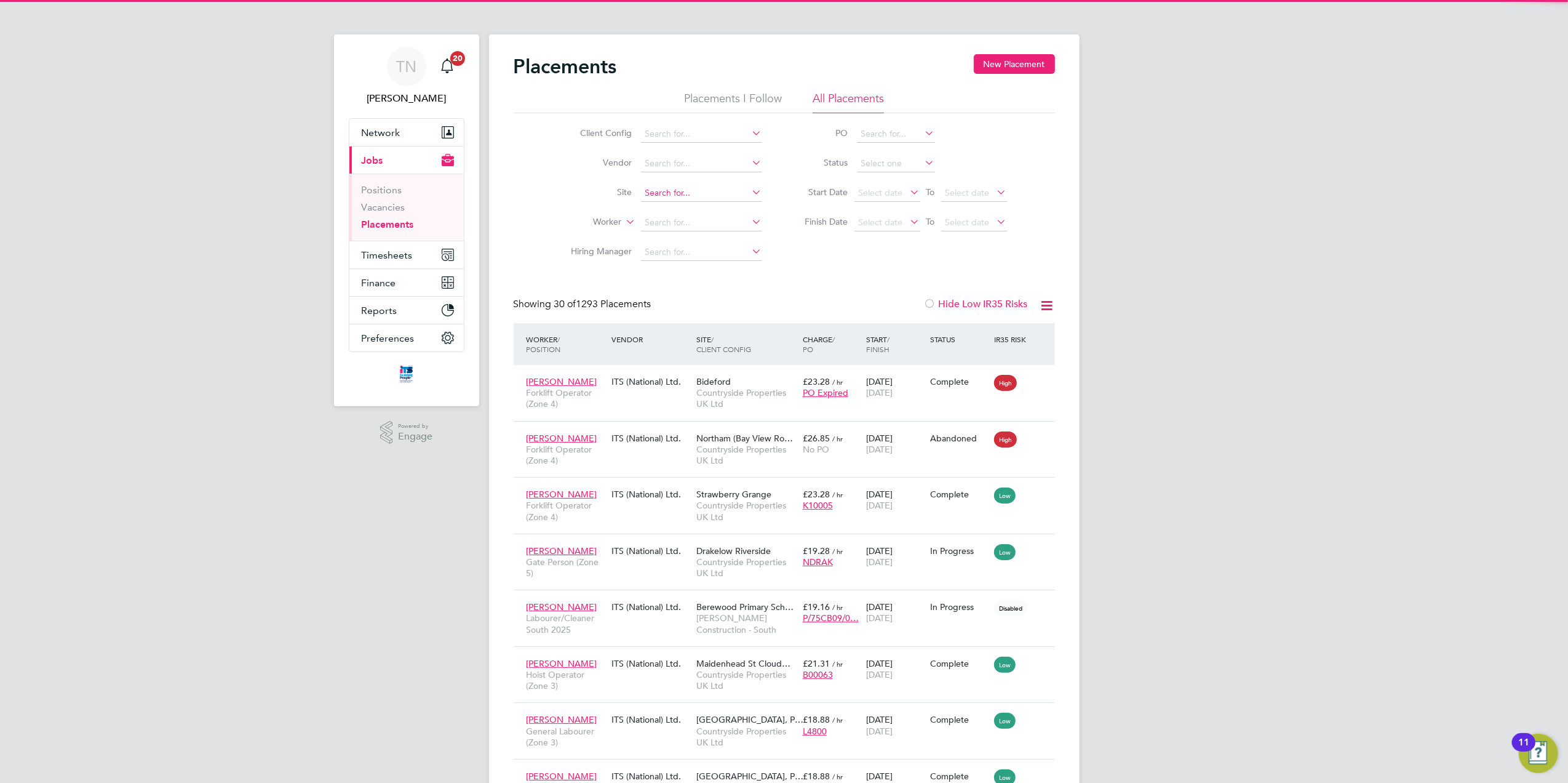
scroll to position [6, 6]
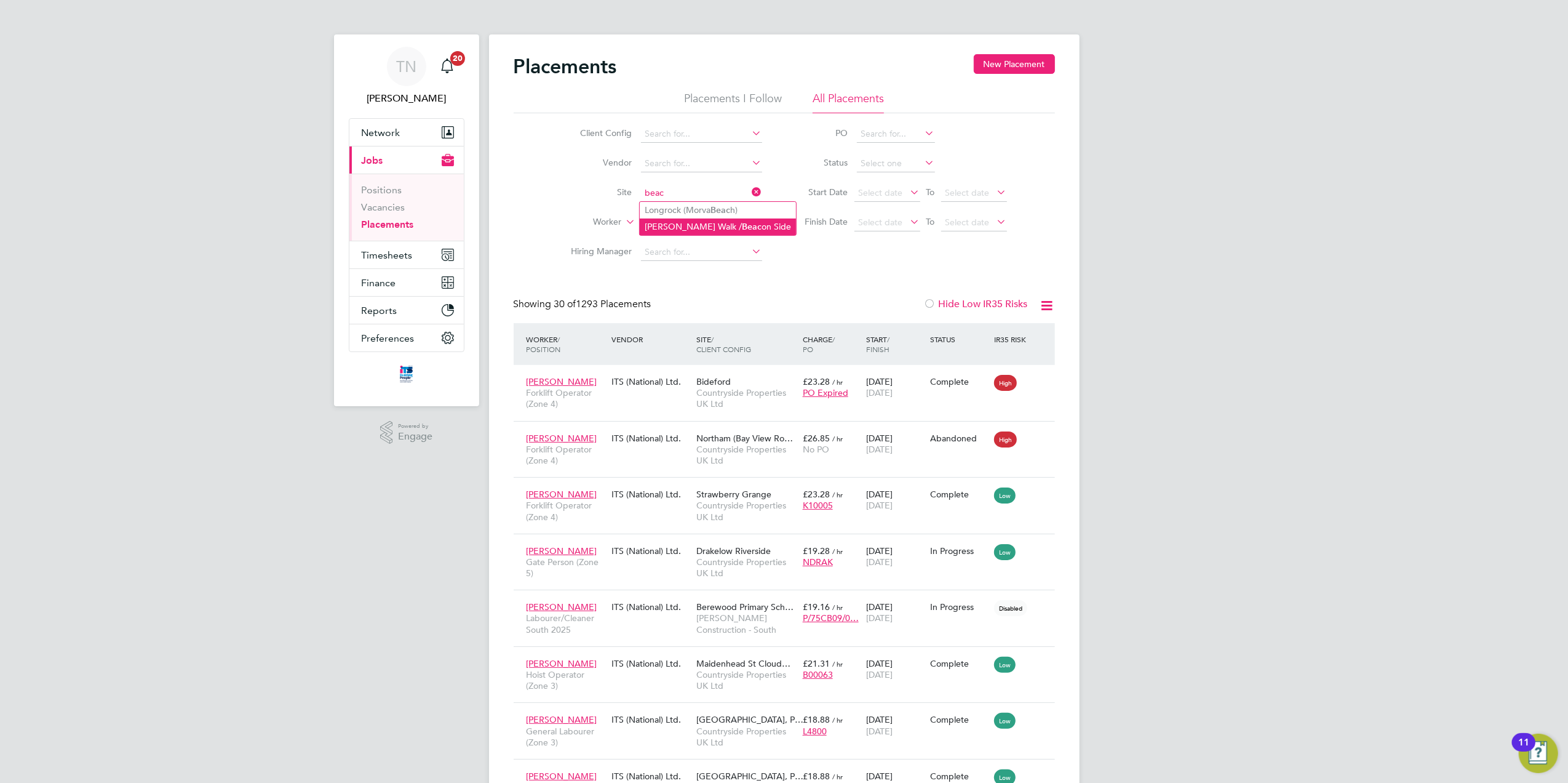
click at [689, 228] on li "[PERSON_NAME] Walk / Beac on Side" at bounding box center [717, 227] width 156 height 17
type input "[PERSON_NAME] Walk / Beacon Side"
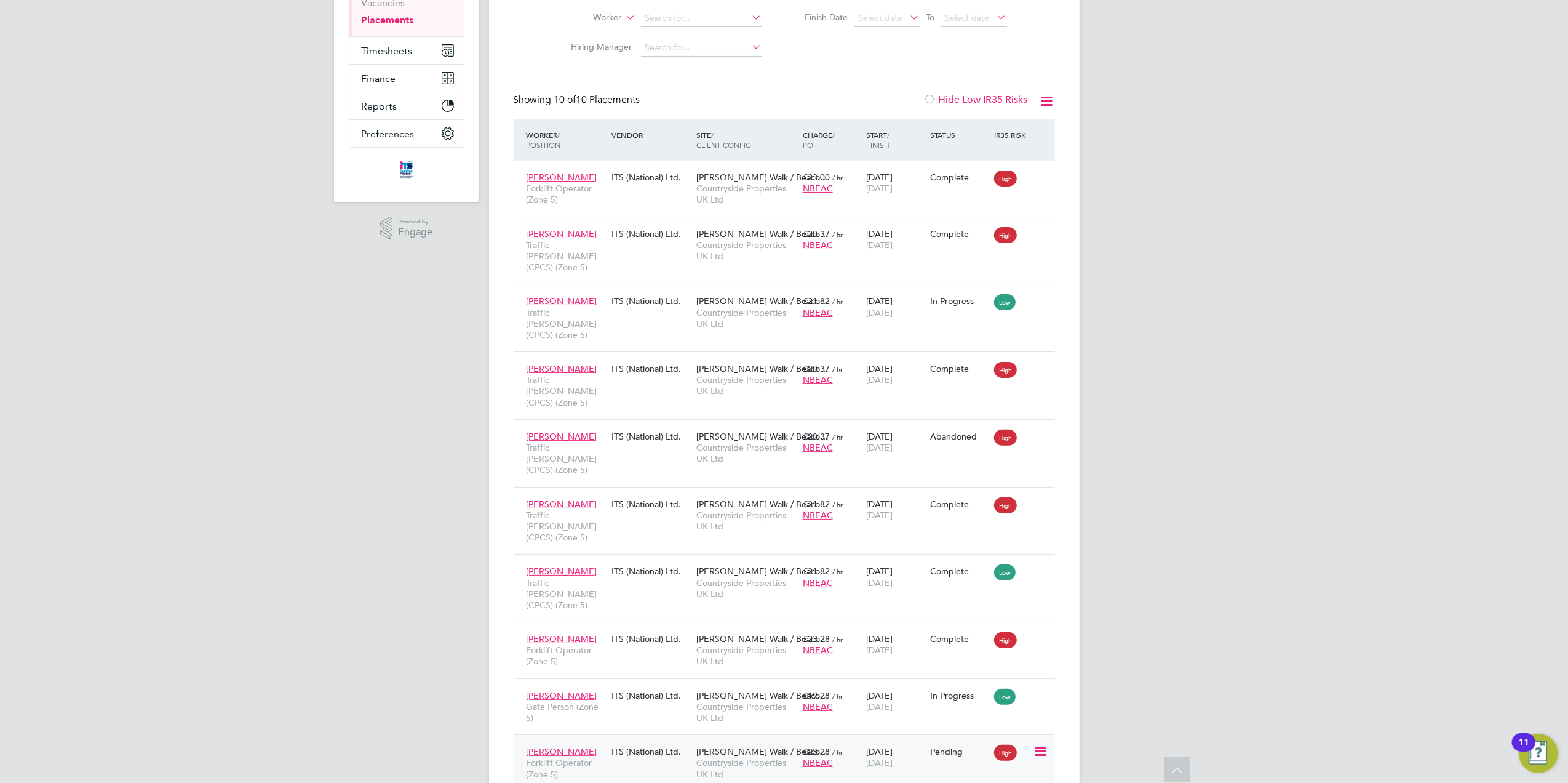
click at [1043, 744] on icon at bounding box center [1039, 751] width 12 height 15
click at [977, 764] on li "Start" at bounding box center [1002, 763] width 87 height 17
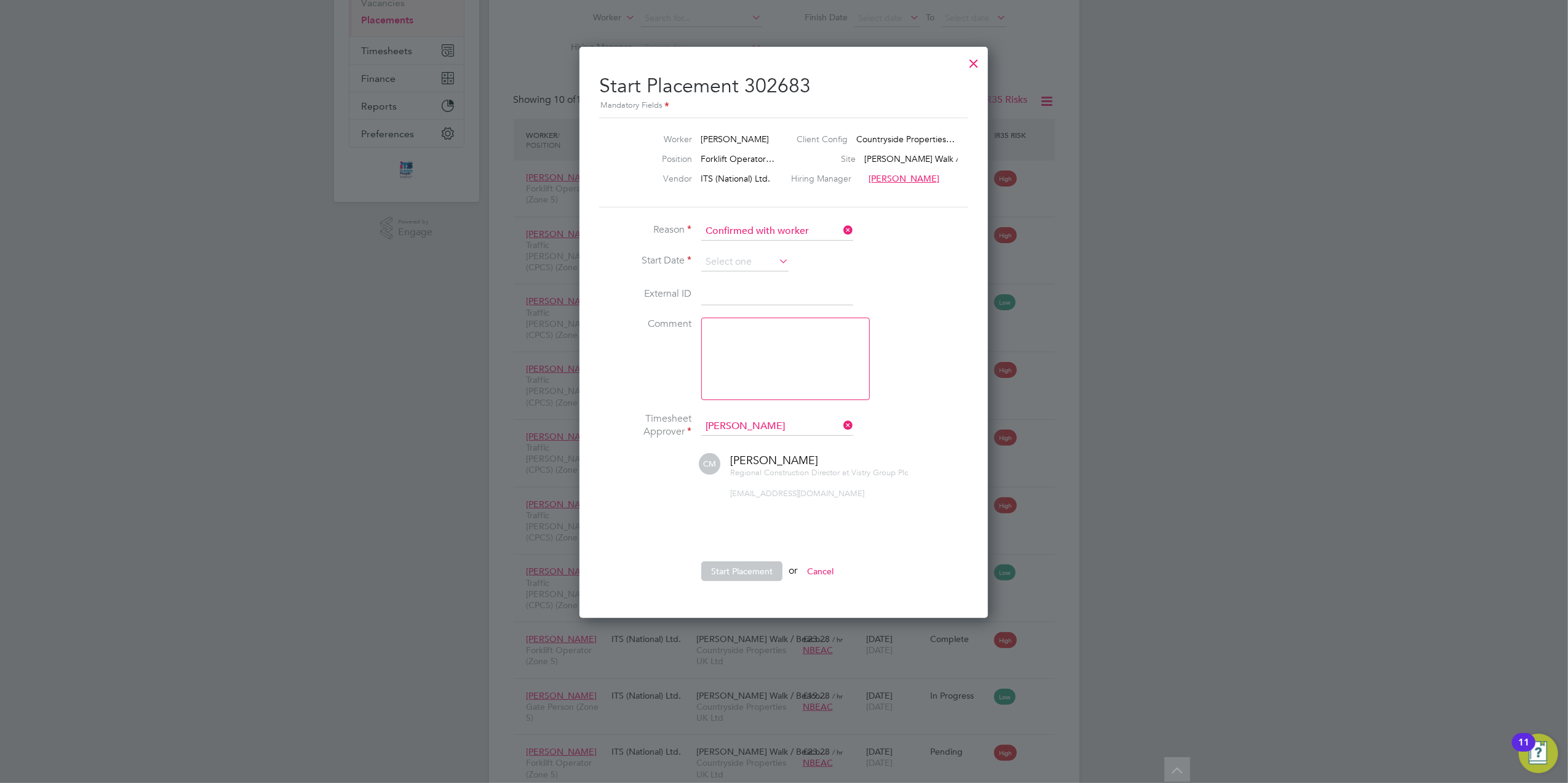
click at [749, 246] on li "Reason Confirmed with worker" at bounding box center [783, 238] width 369 height 31
click at [748, 258] on input at bounding box center [745, 262] width 87 height 19
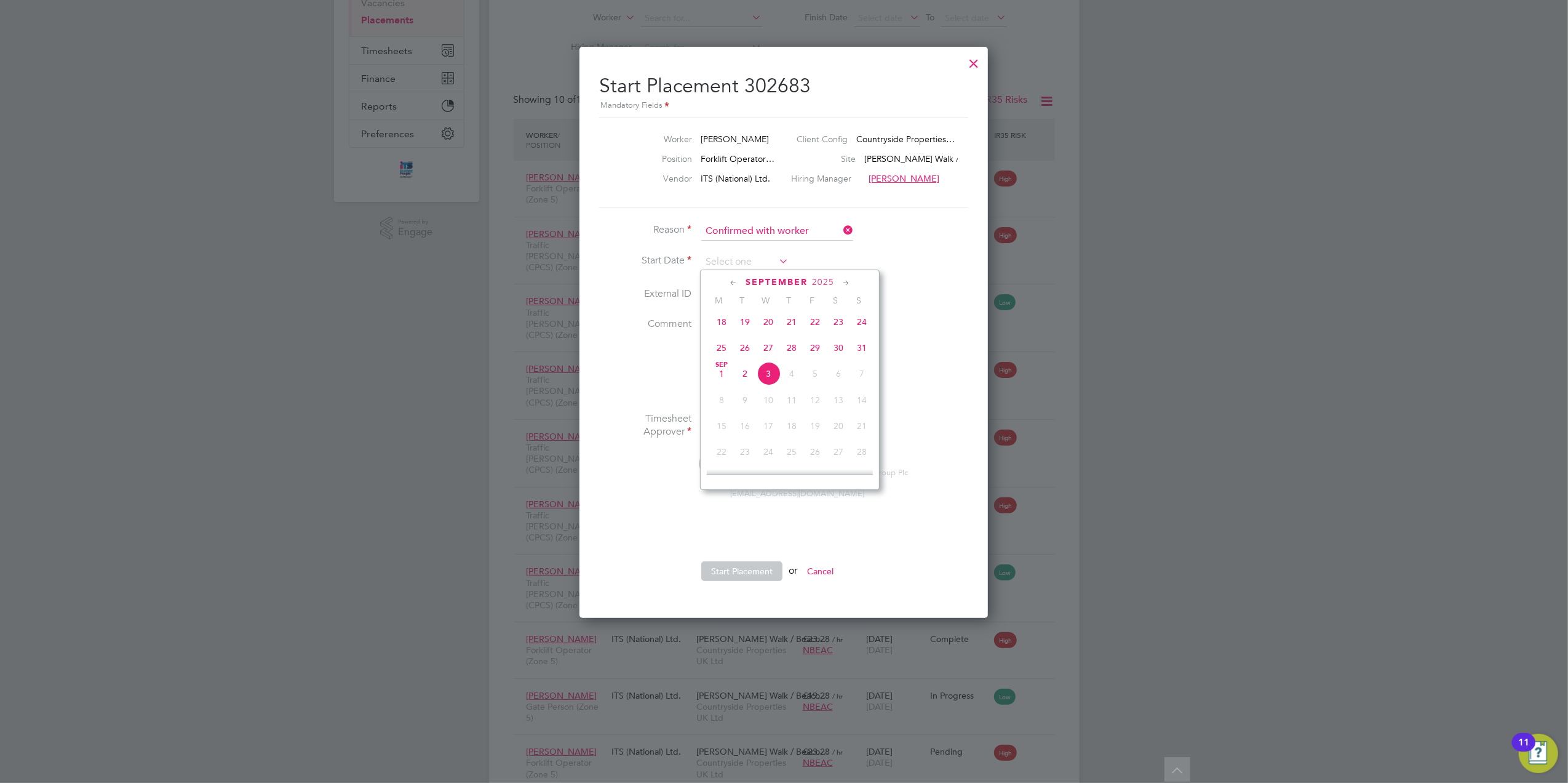
click at [723, 376] on span "Sep 1" at bounding box center [721, 374] width 23 height 23
type input "[DATE]"
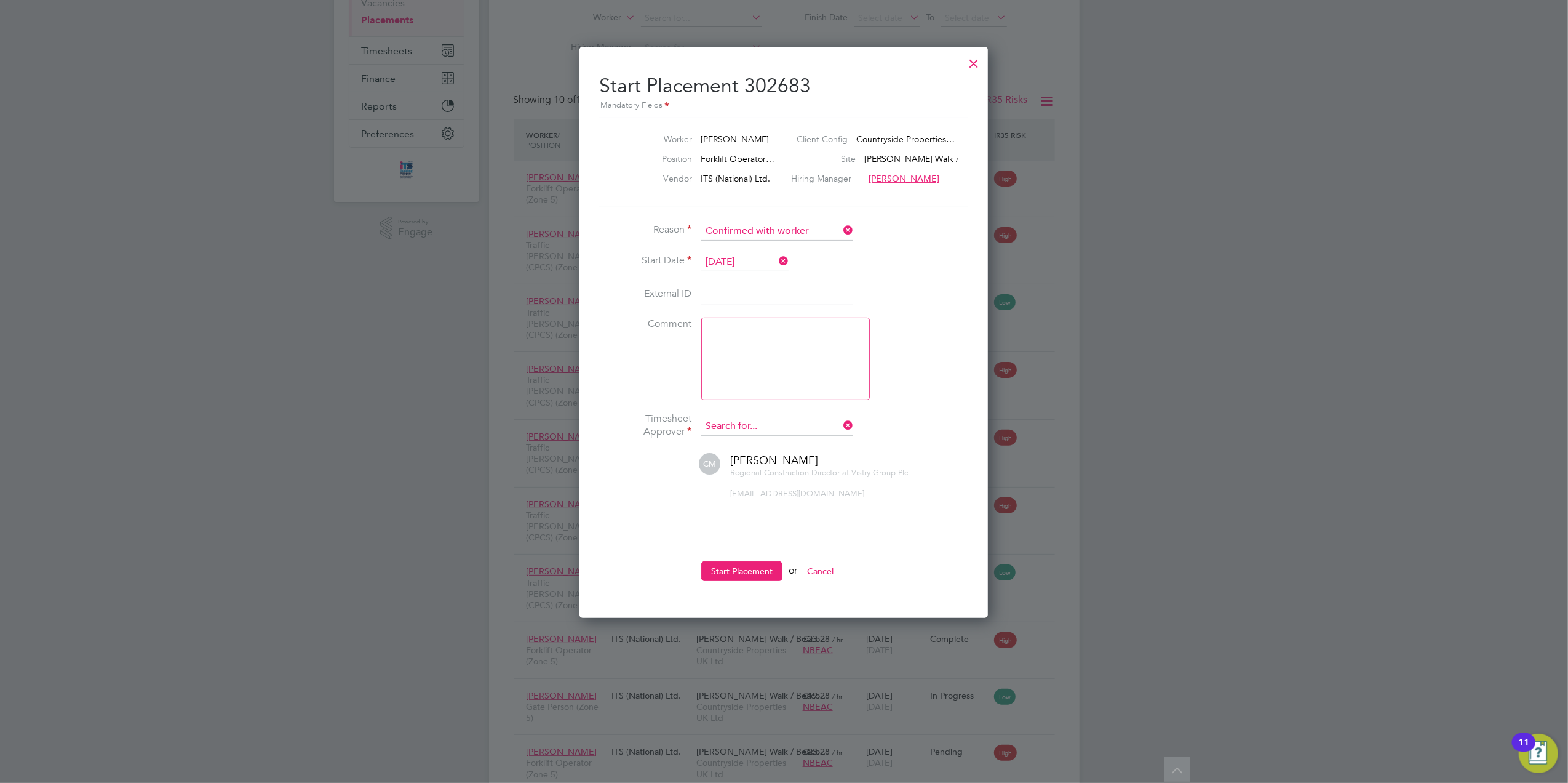
click at [768, 431] on input at bounding box center [777, 426] width 152 height 19
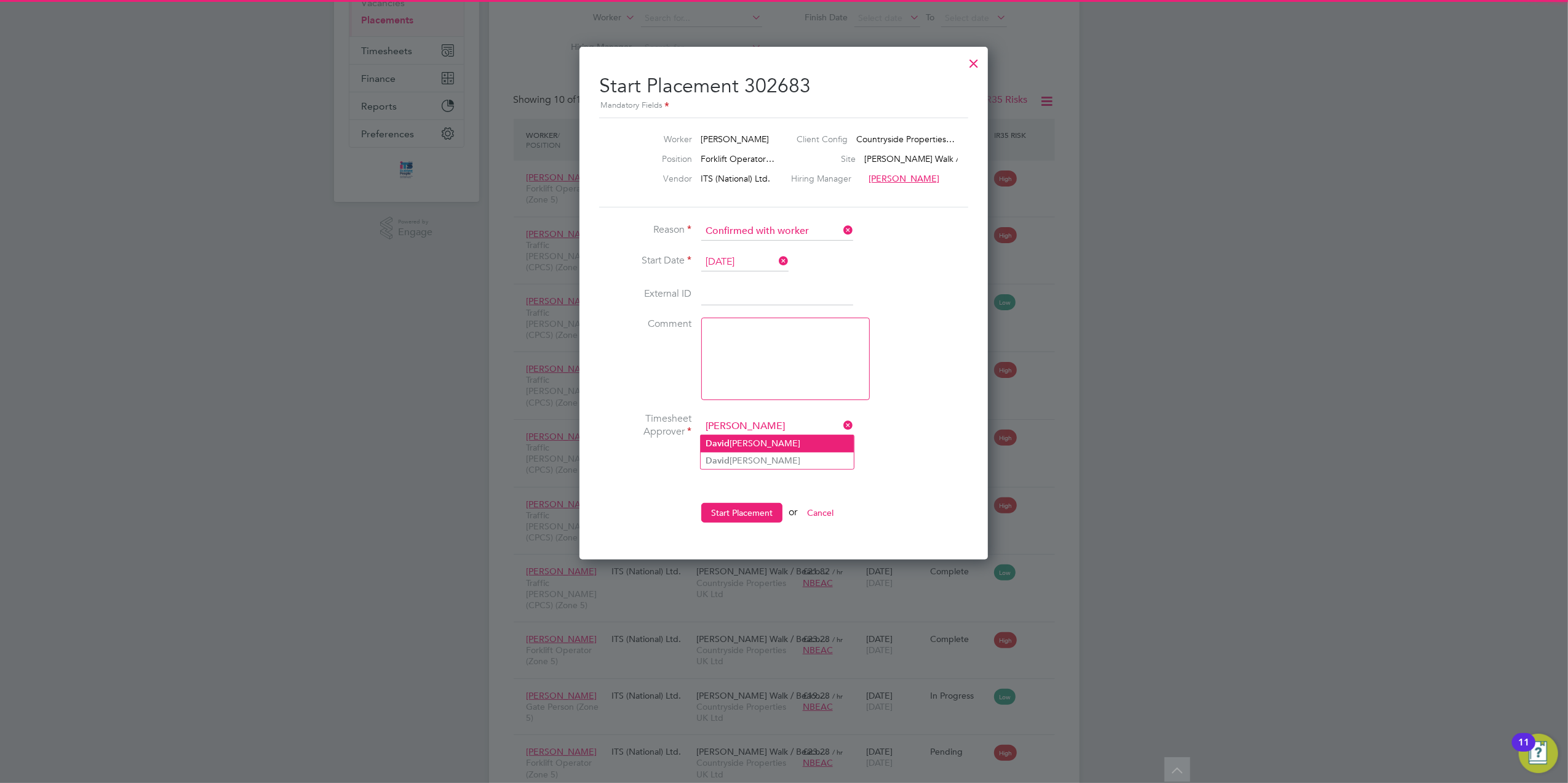
click at [768, 441] on li "D avid Dodd" at bounding box center [777, 444] width 153 height 17
type input "[PERSON_NAME]"
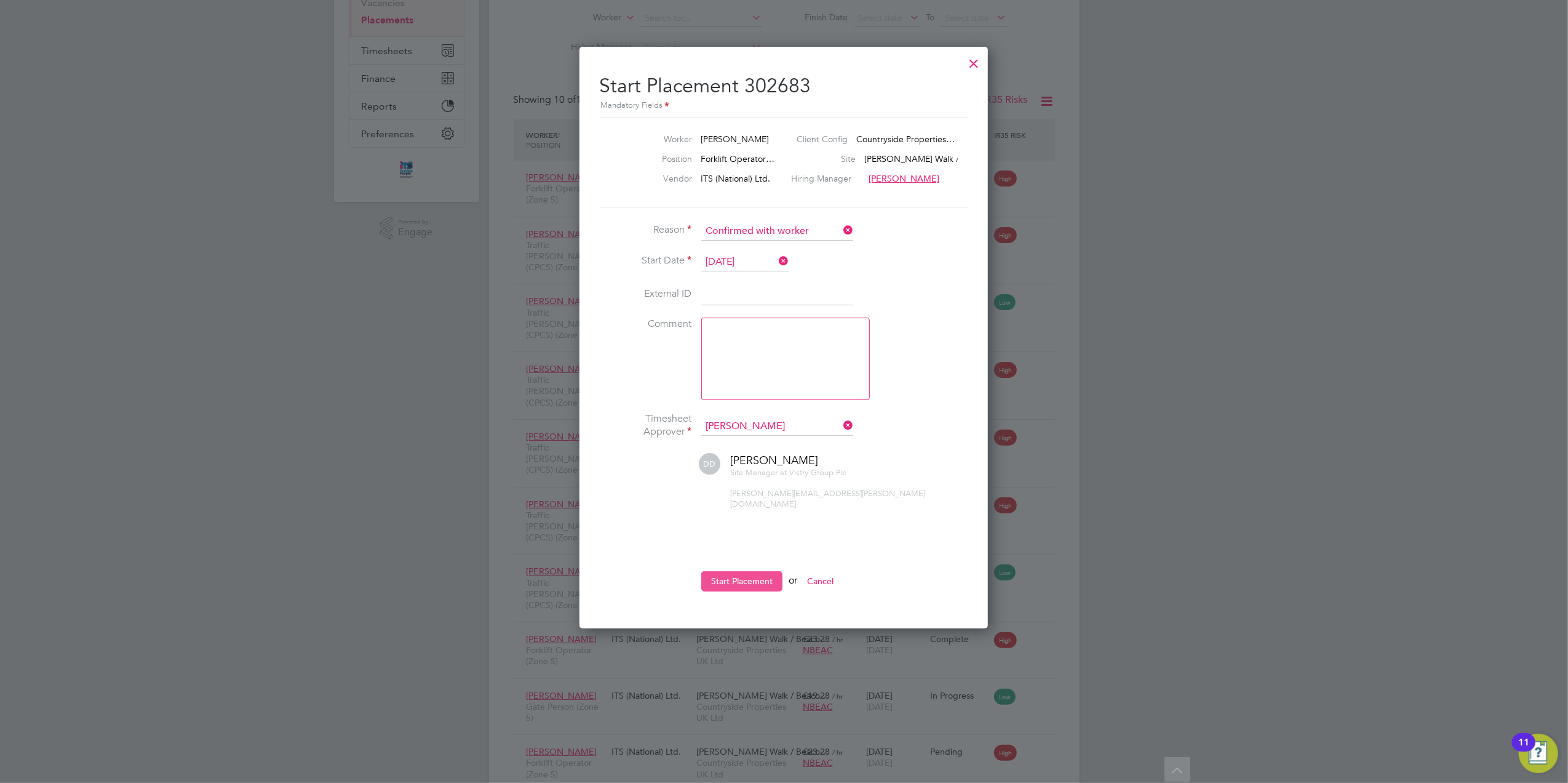
click at [744, 571] on button "Start Placement" at bounding box center [741, 581] width 81 height 19
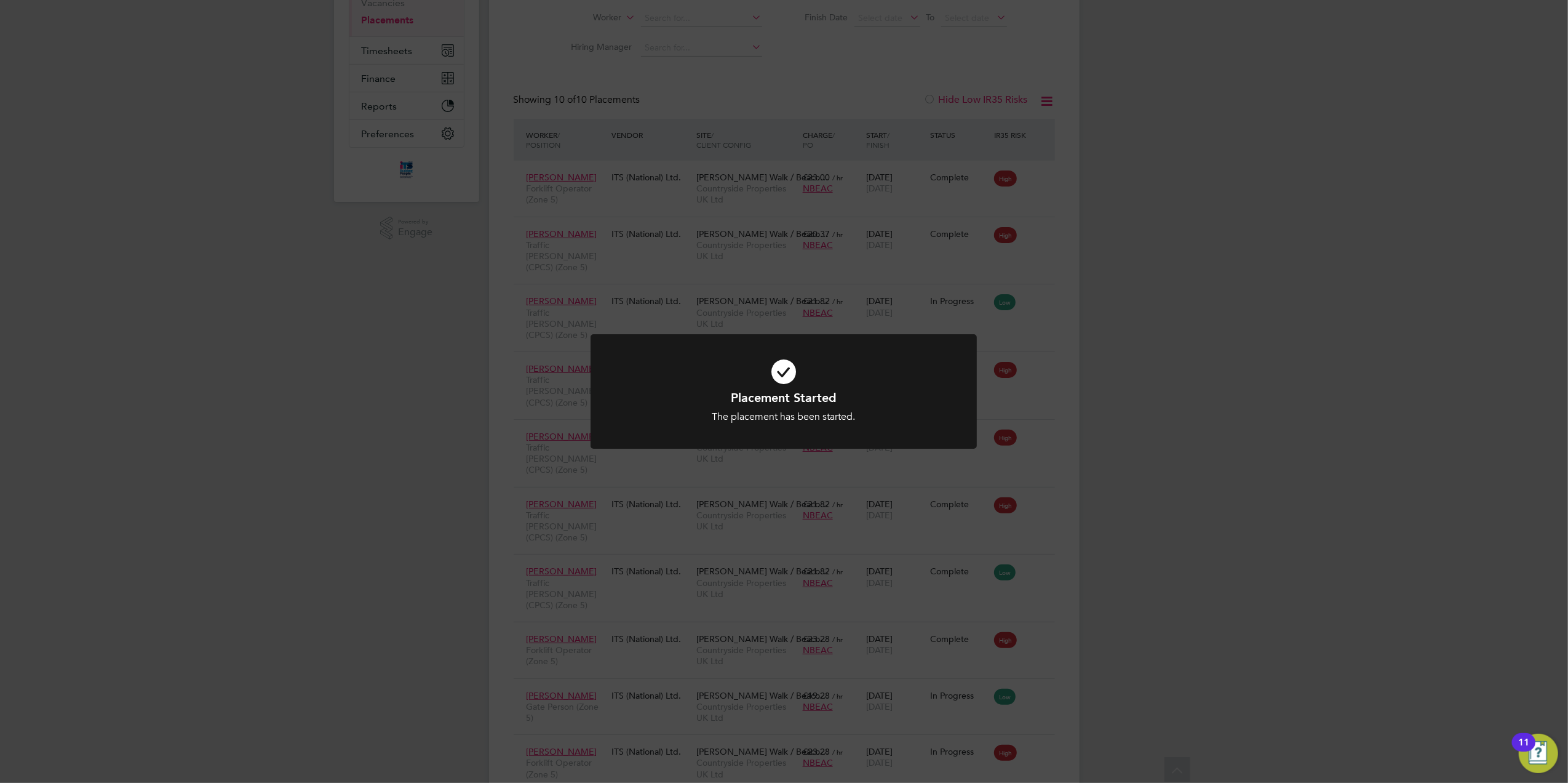
click at [1068, 473] on div "Placement Started The placement has been started. Cancel Okay" at bounding box center [784, 391] width 1568 height 783
